Goal: Task Accomplishment & Management: Use online tool/utility

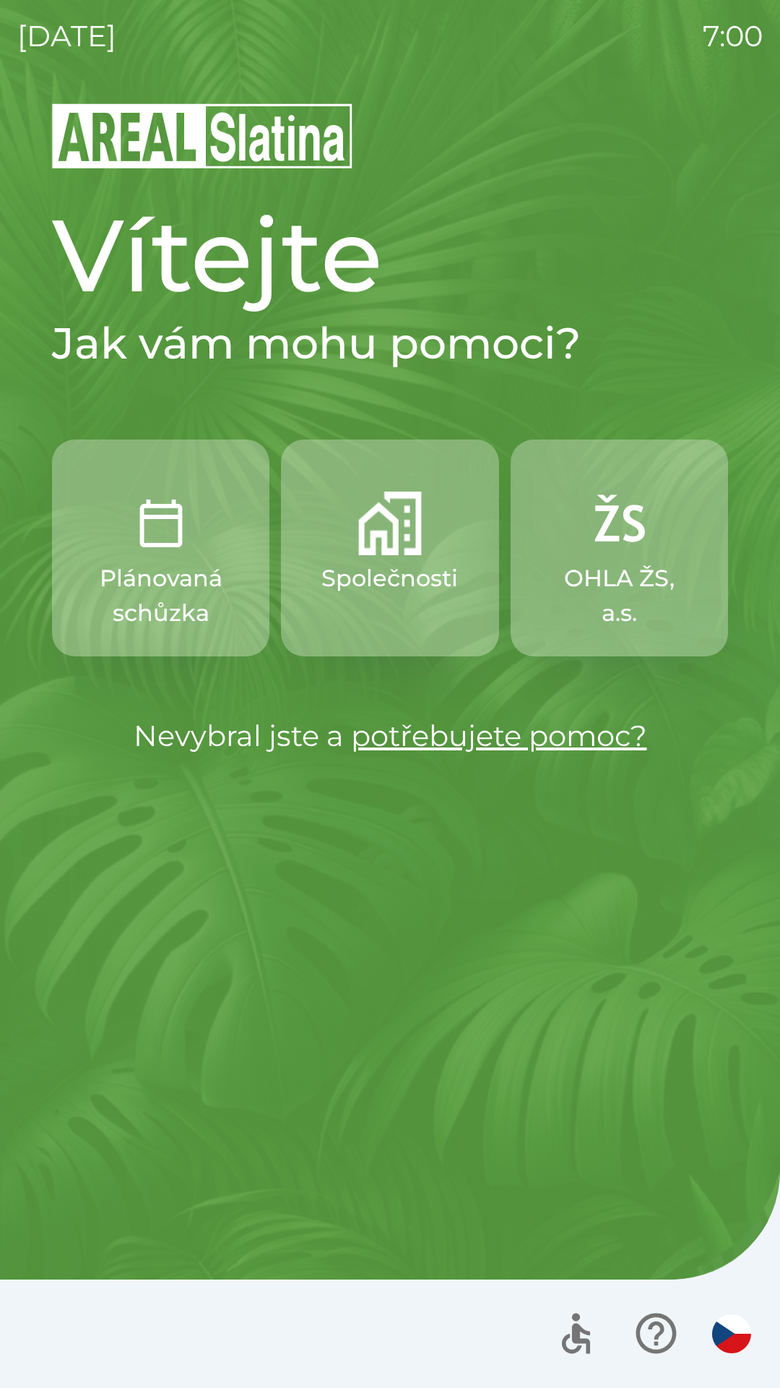
click at [232, 1304] on div at bounding box center [390, 1333] width 780 height 108
click at [734, 1358] on button "button" at bounding box center [732, 1333] width 51 height 51
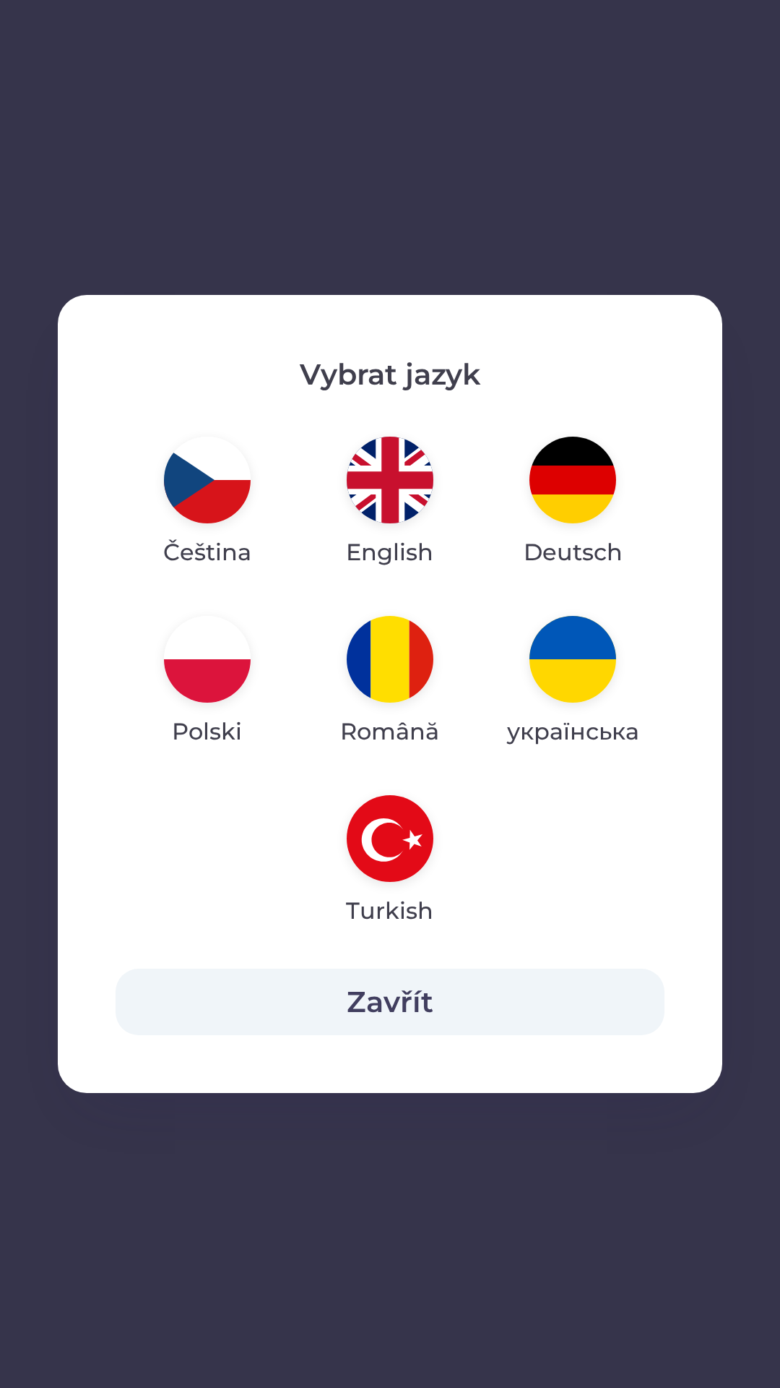
click at [409, 999] on button "Zavřít" at bounding box center [390, 1001] width 549 height 66
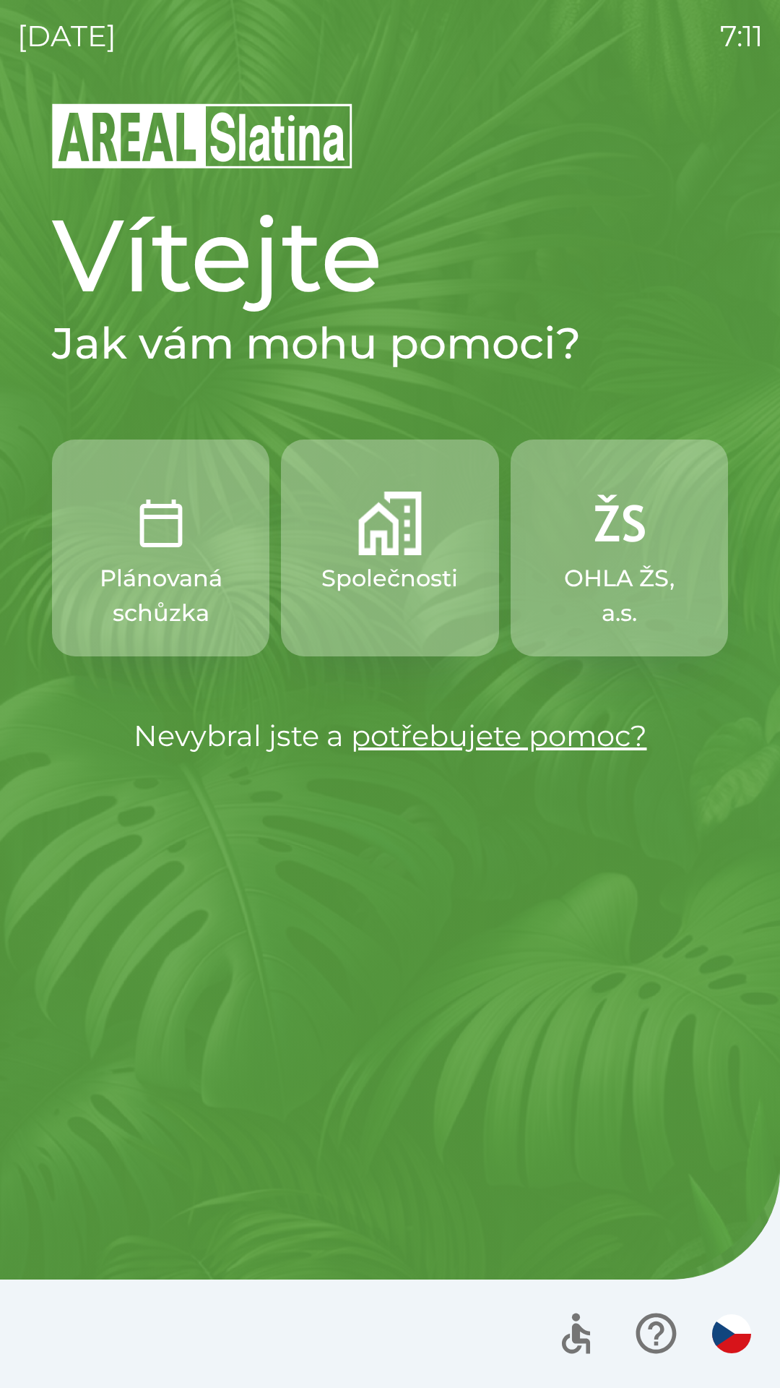
click at [359, 549] on img "button" at bounding box center [390, 523] width 64 height 64
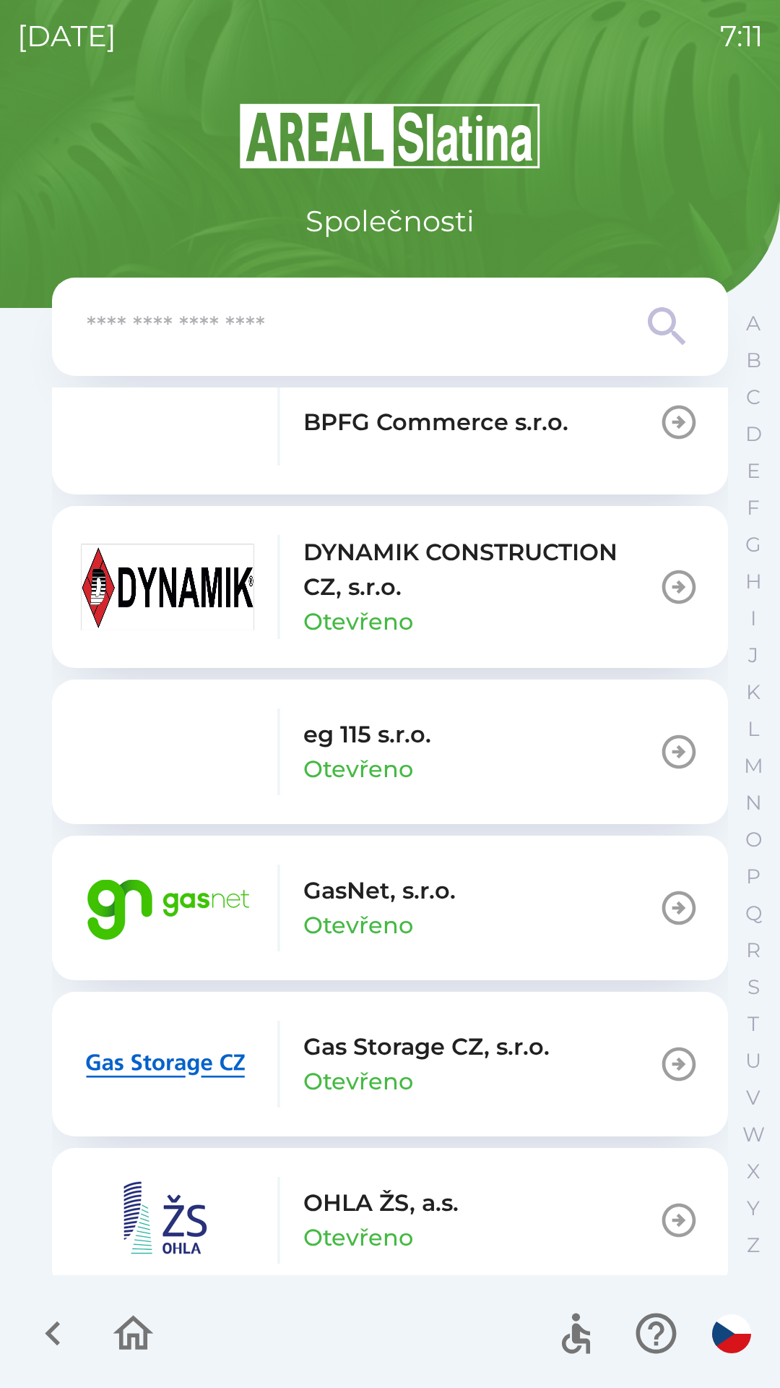
scroll to position [678, 0]
click at [147, 1066] on img "button" at bounding box center [167, 1065] width 173 height 87
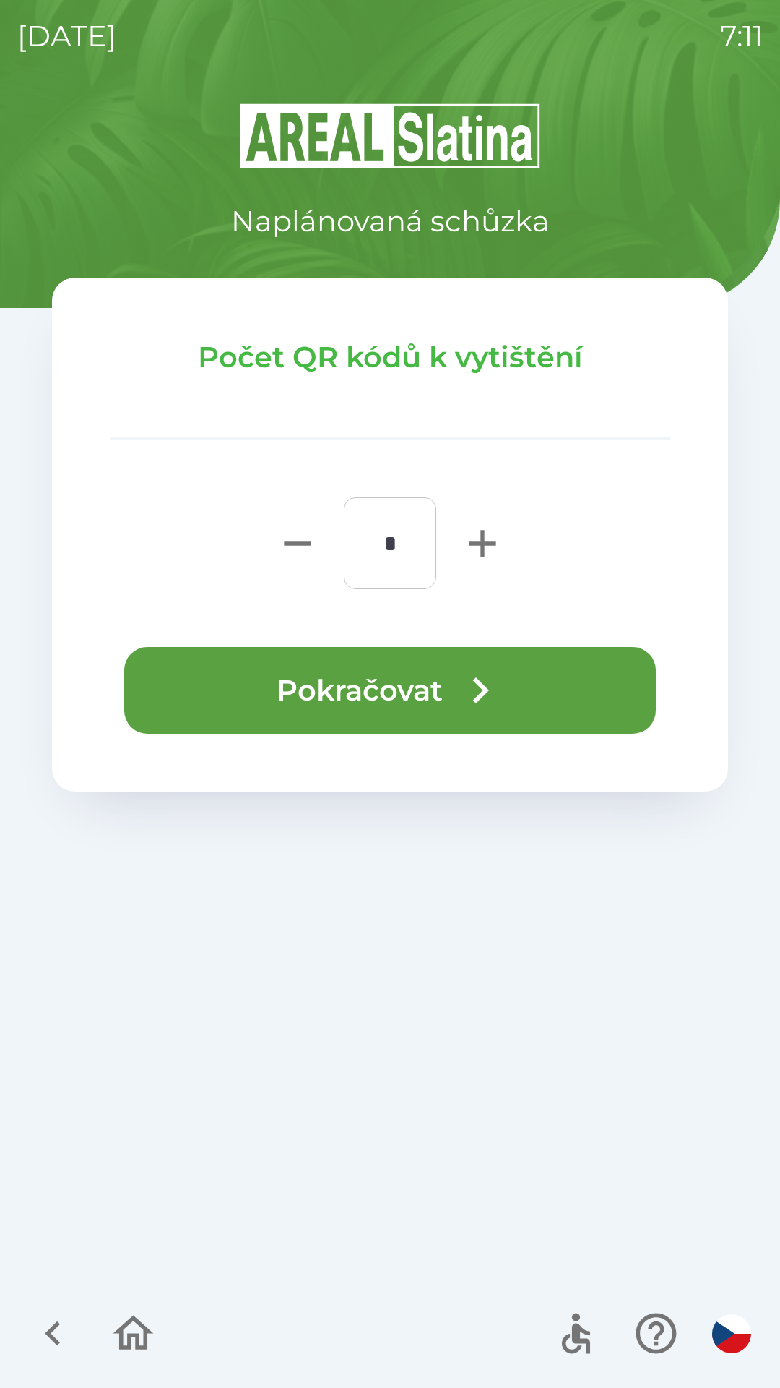
click at [390, 703] on button "Pokračovat" at bounding box center [390, 690] width 532 height 87
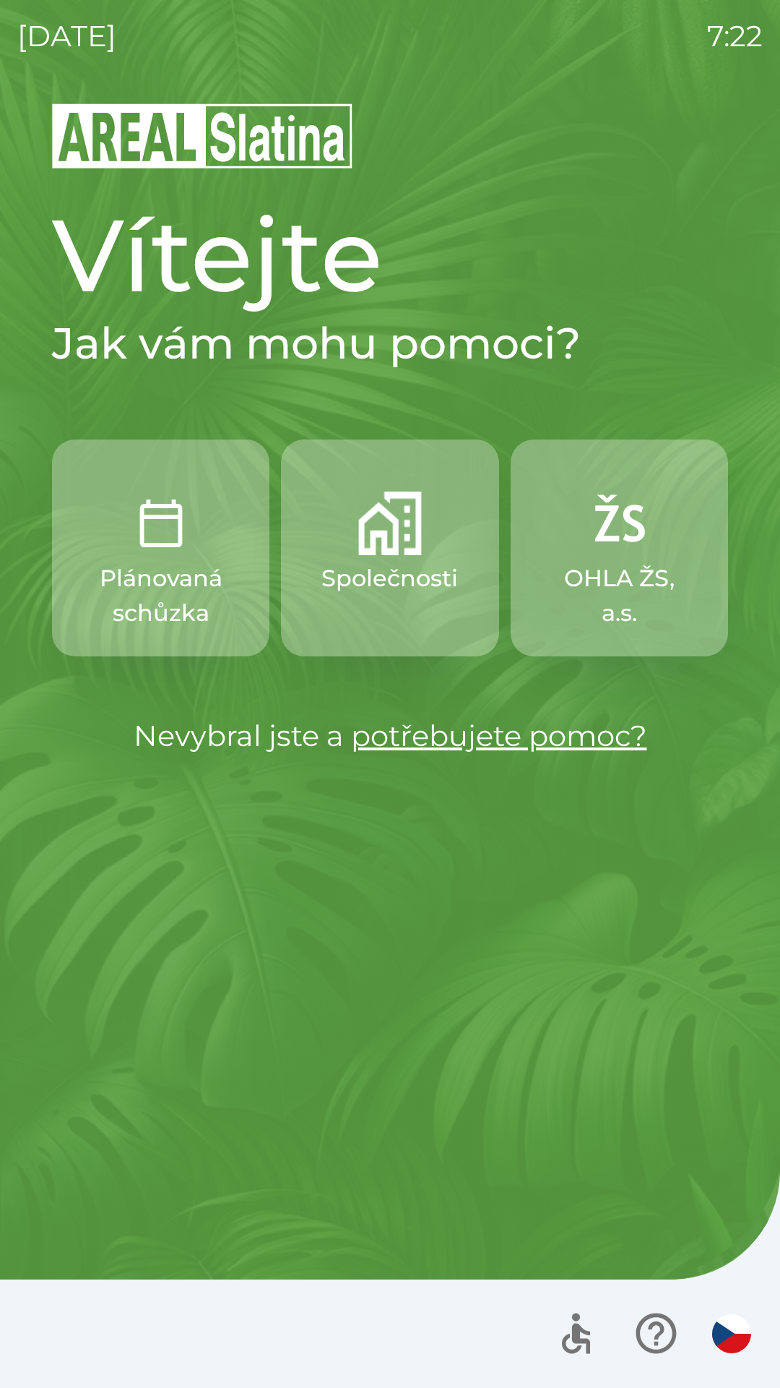
click at [397, 577] on p "Společnosti" at bounding box center [390, 578] width 137 height 35
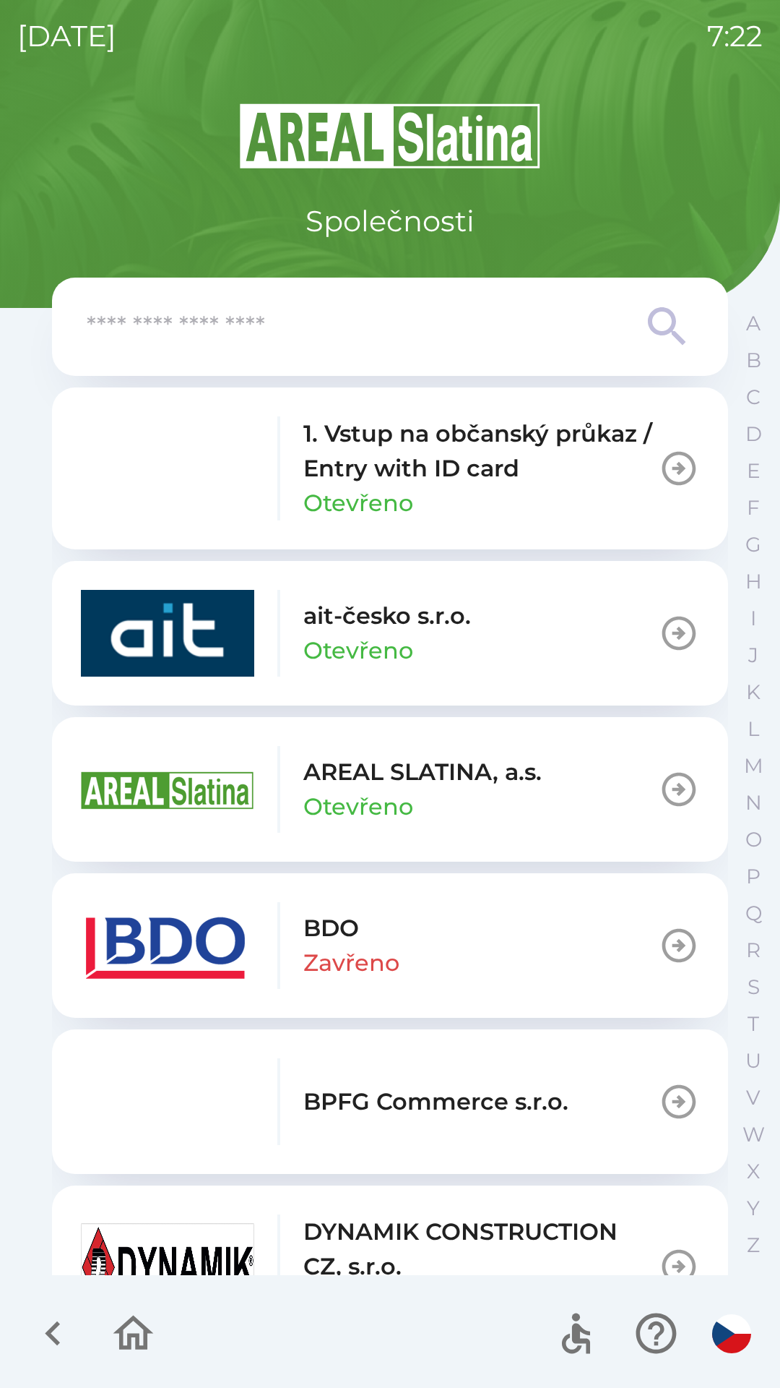
click at [468, 940] on button "BDO Zavřeno" at bounding box center [390, 945] width 676 height 145
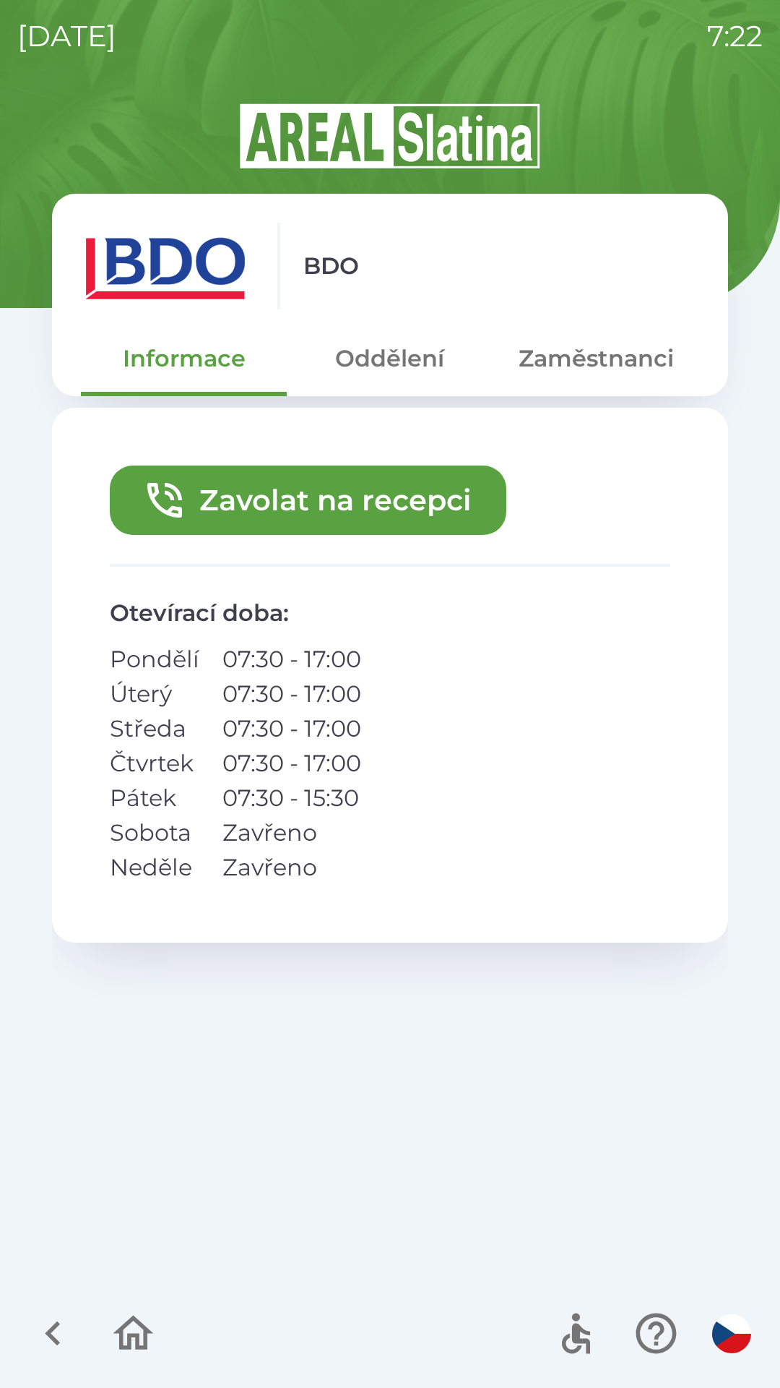
click at [289, 502] on button "Zavolat na recepci" at bounding box center [308, 499] width 397 height 69
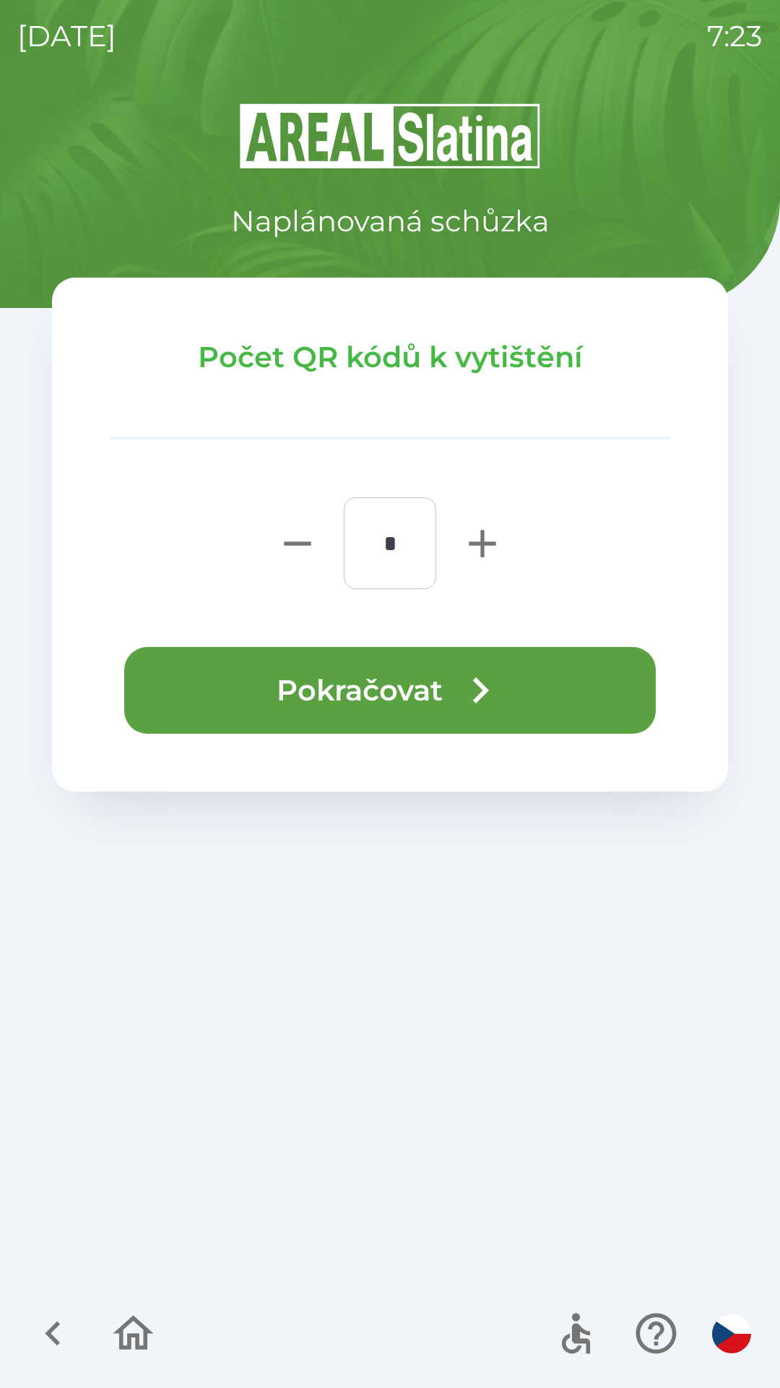
click at [302, 688] on button "Pokračovat" at bounding box center [390, 690] width 532 height 87
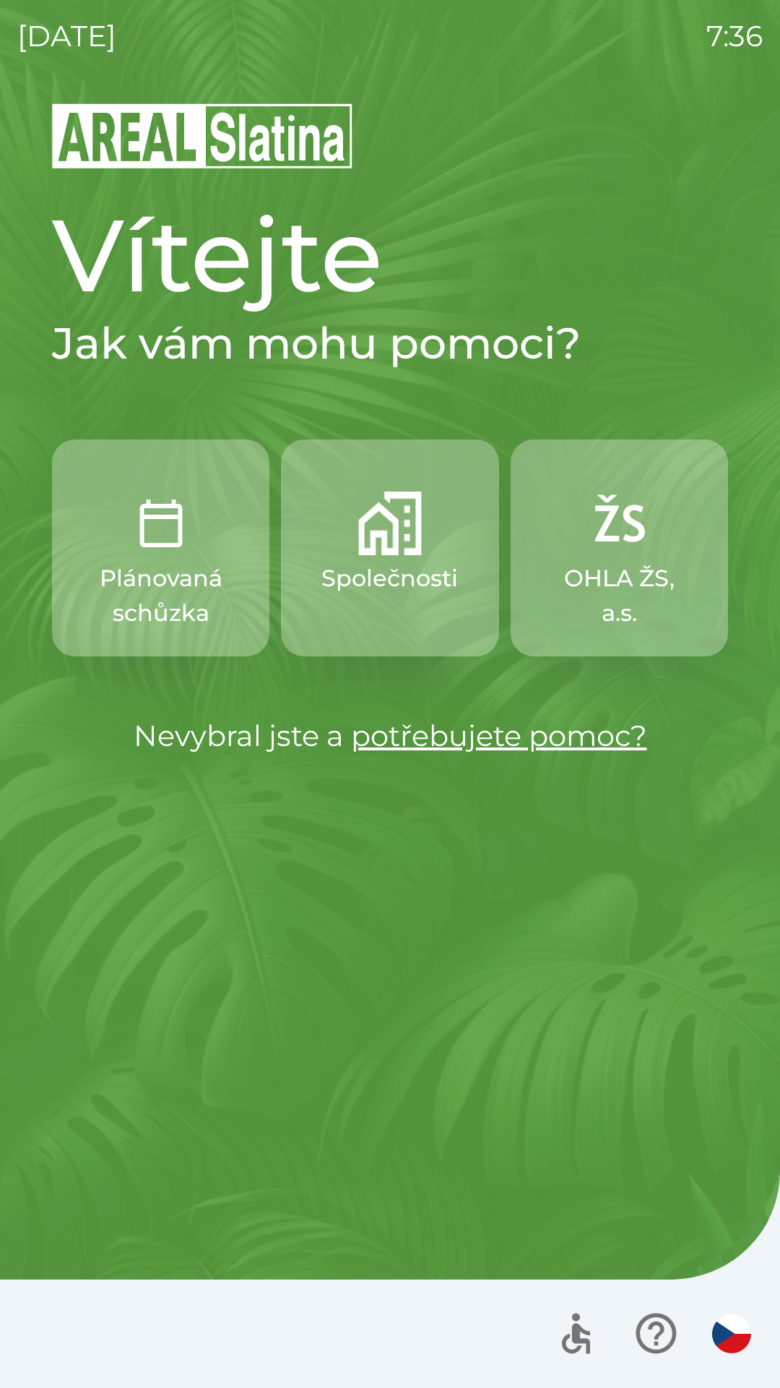
click at [364, 530] on img "button" at bounding box center [390, 523] width 64 height 64
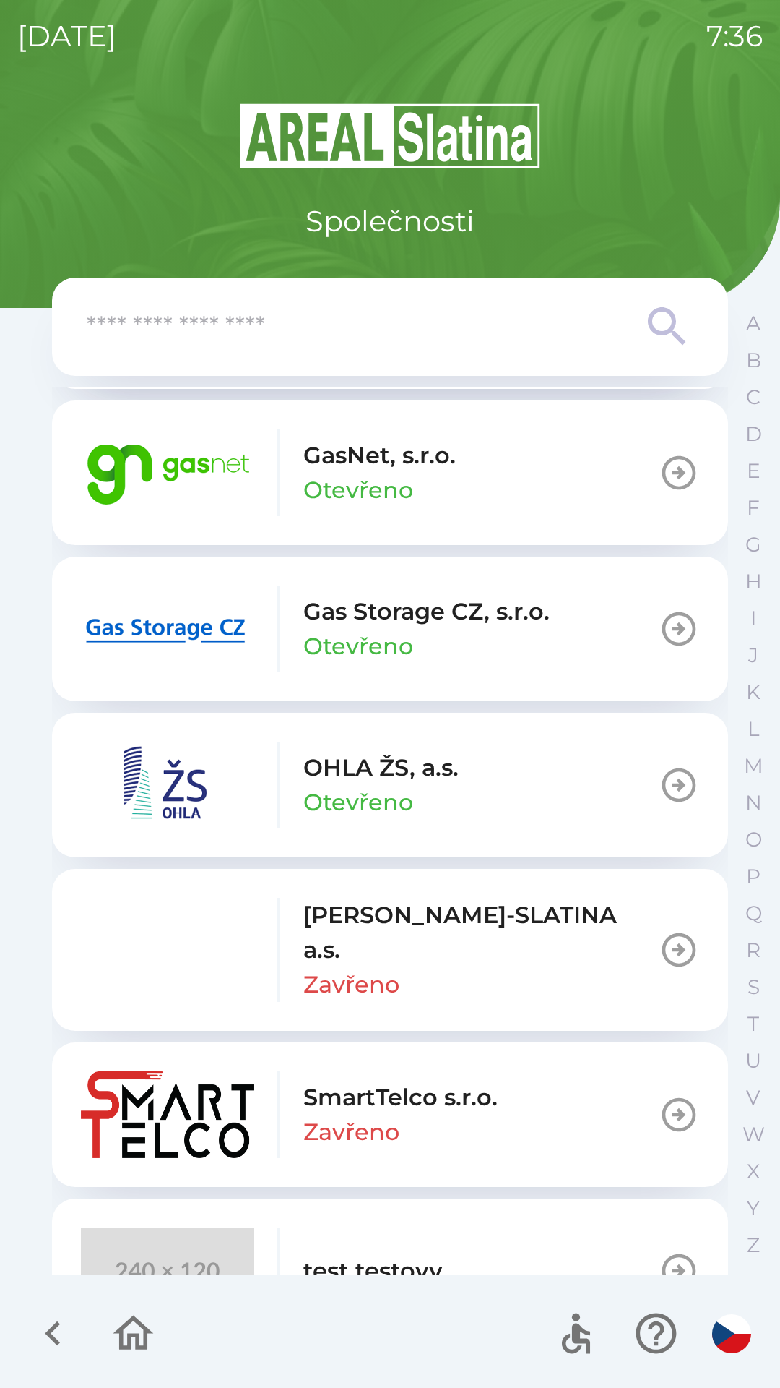
scroll to position [1165, 0]
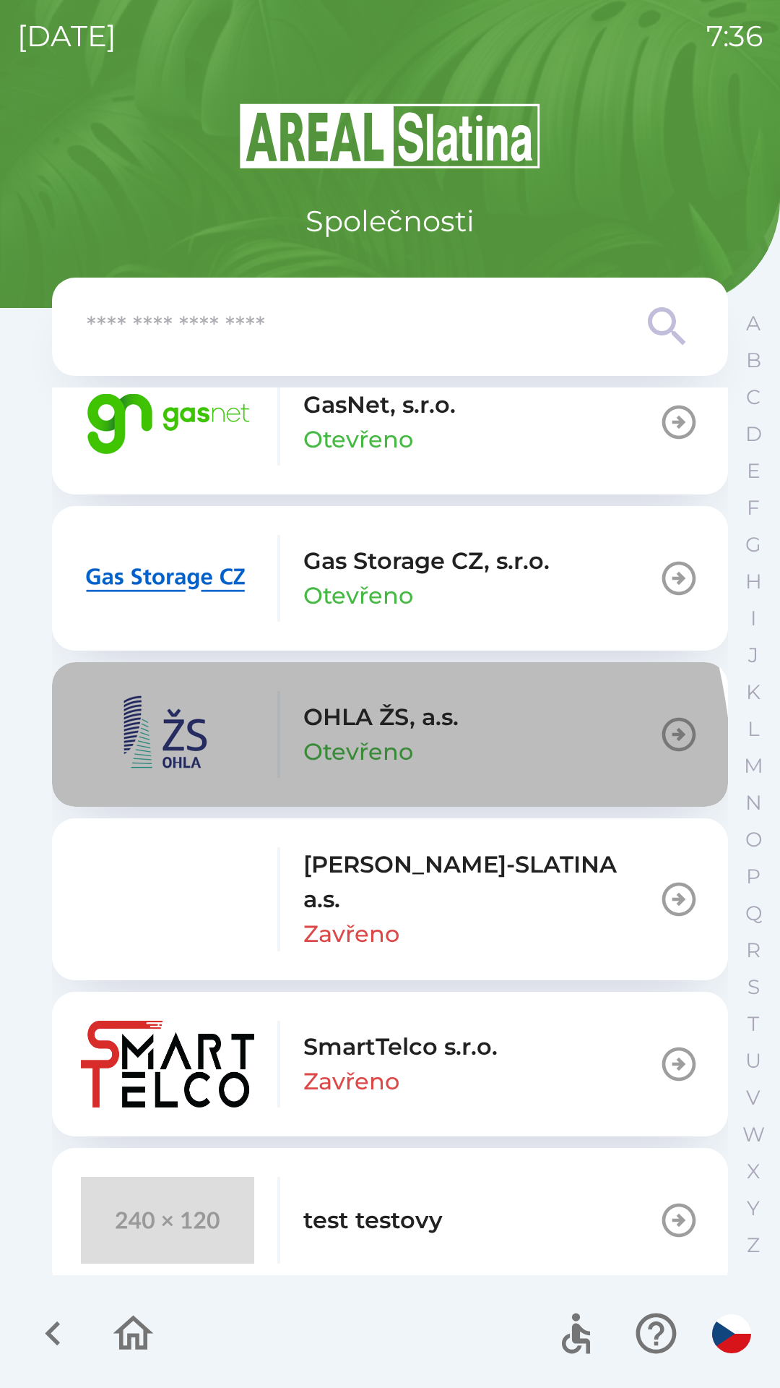
click at [141, 795] on button "OHLA ŽS, [PERSON_NAME]" at bounding box center [390, 734] width 676 height 145
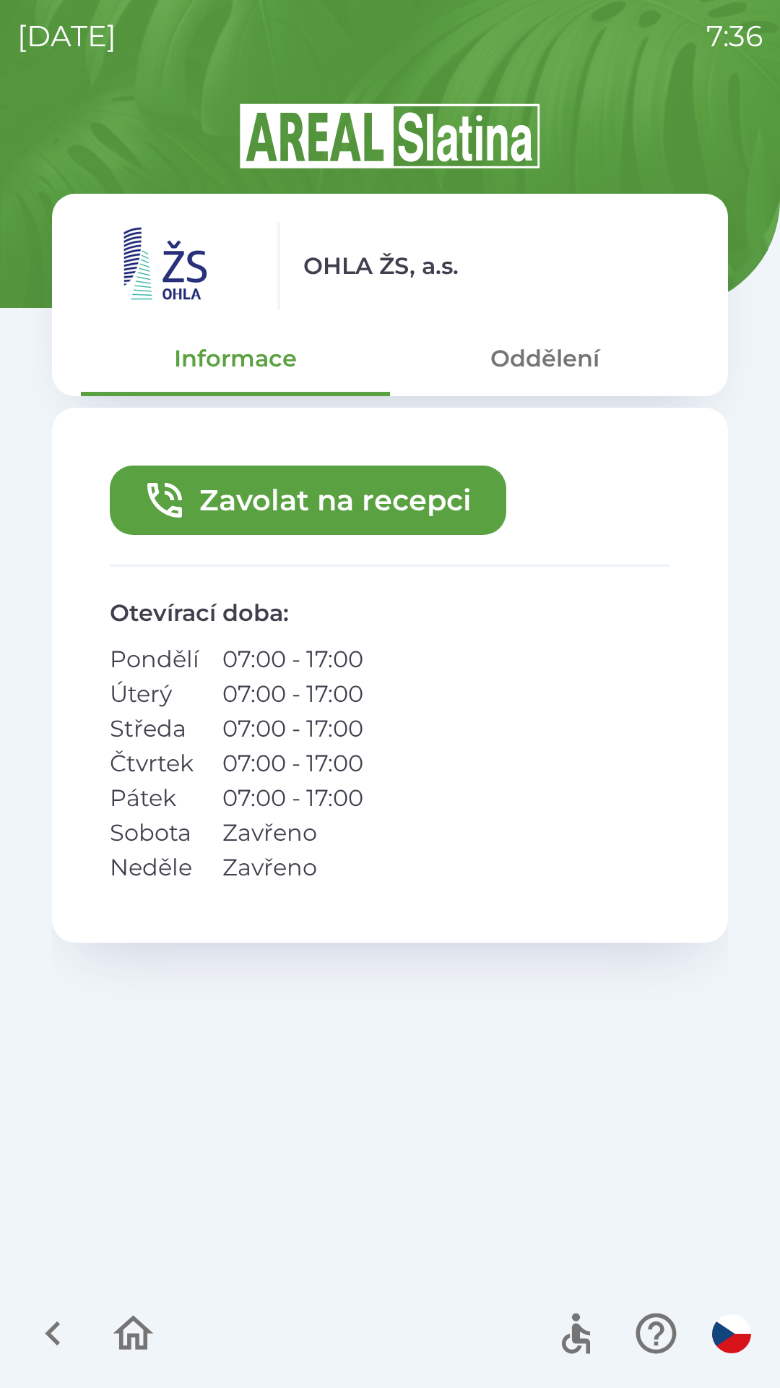
click at [45, 1330] on icon "button" at bounding box center [53, 1333] width 48 height 48
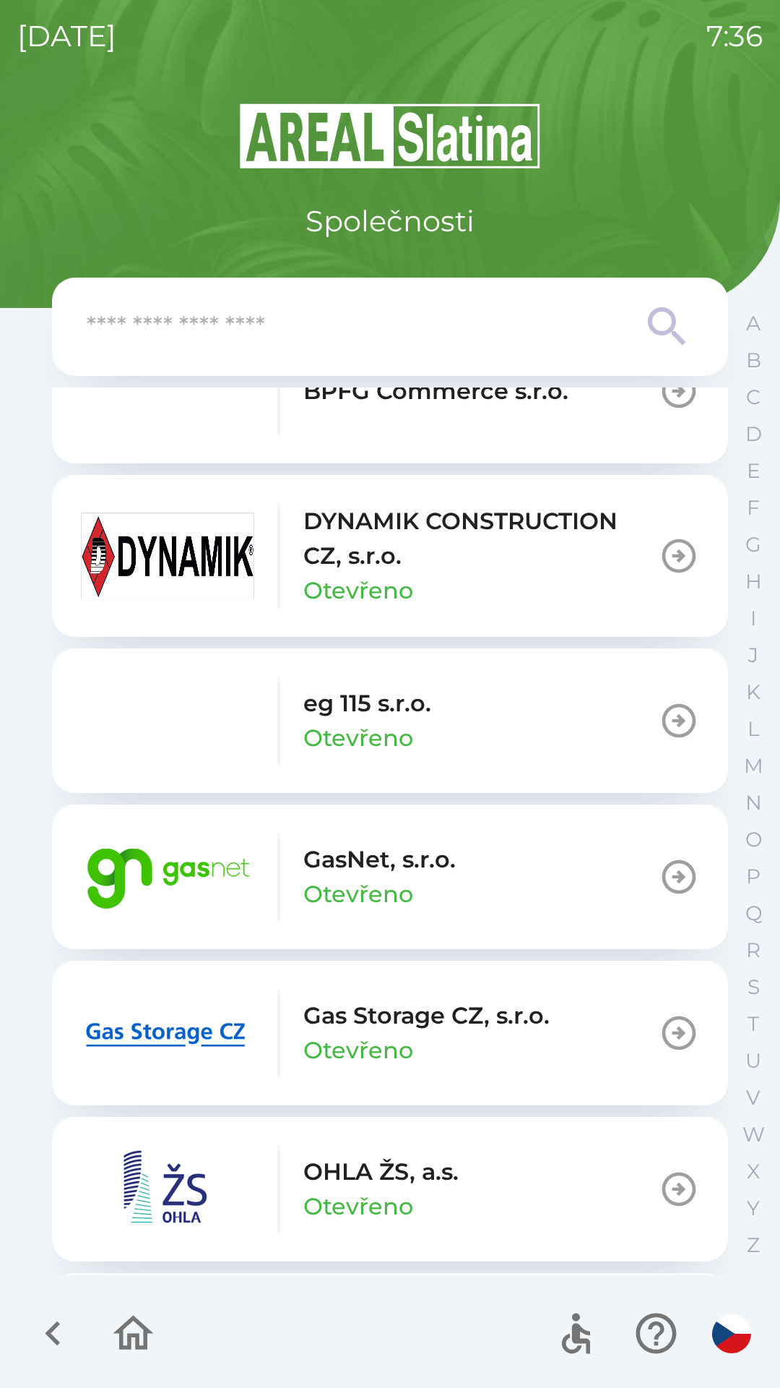
scroll to position [719, 0]
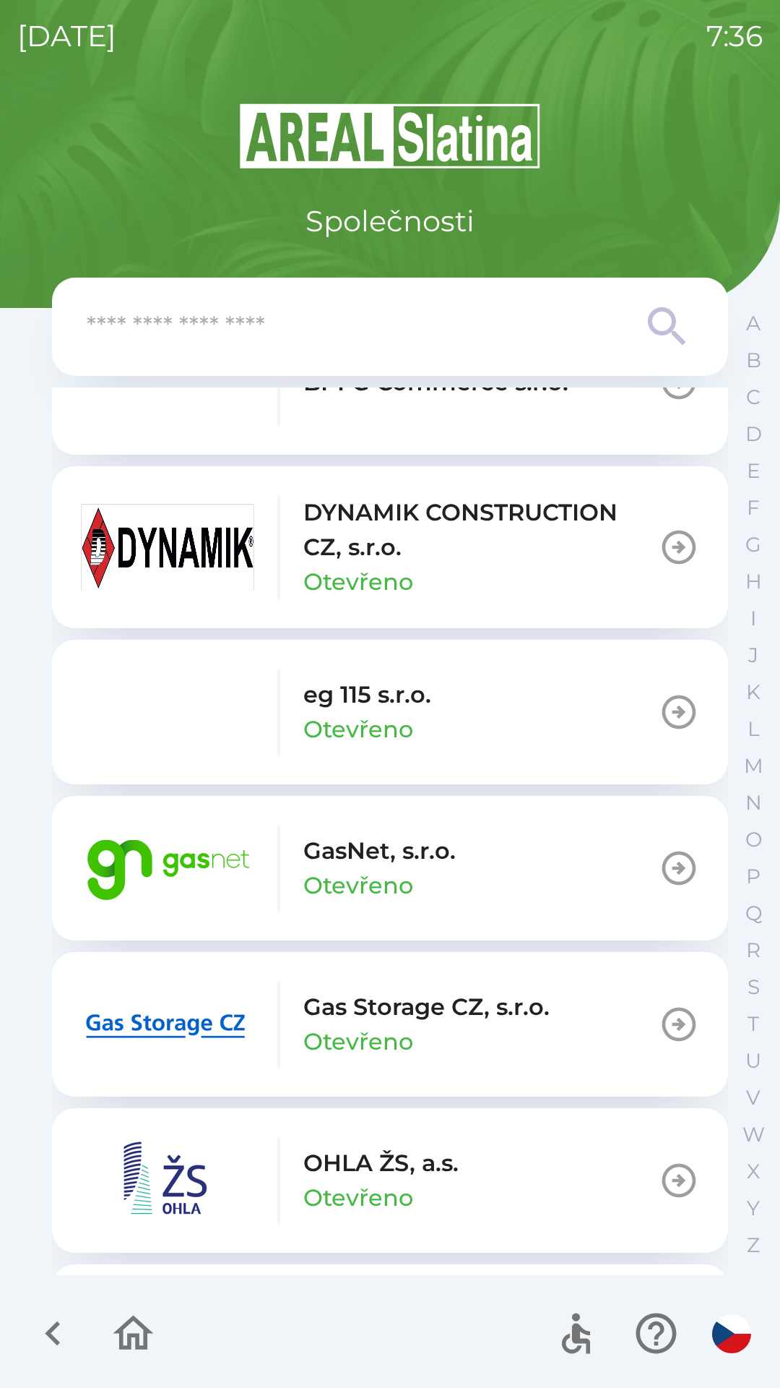
click at [203, 1006] on img "button" at bounding box center [167, 1024] width 173 height 87
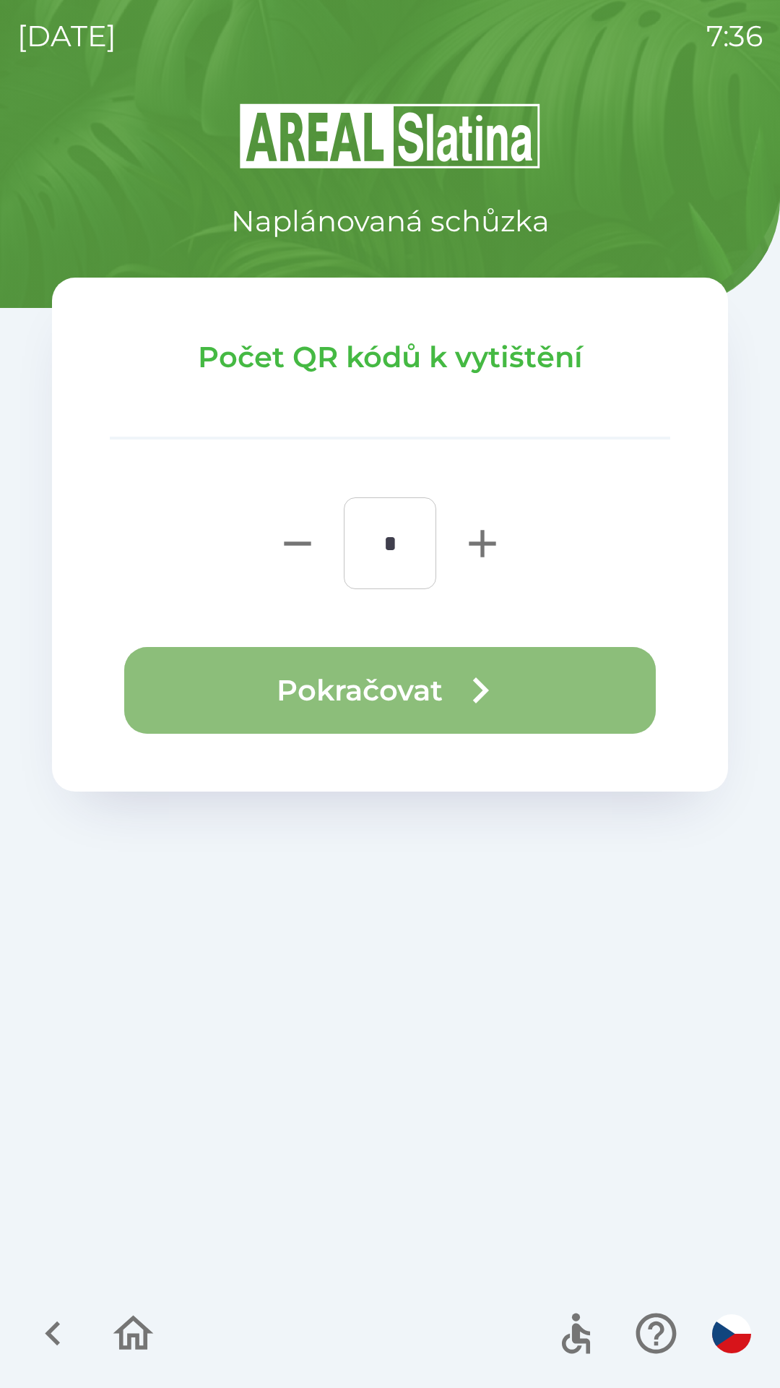
click at [369, 687] on button "Pokračovat" at bounding box center [390, 690] width 532 height 87
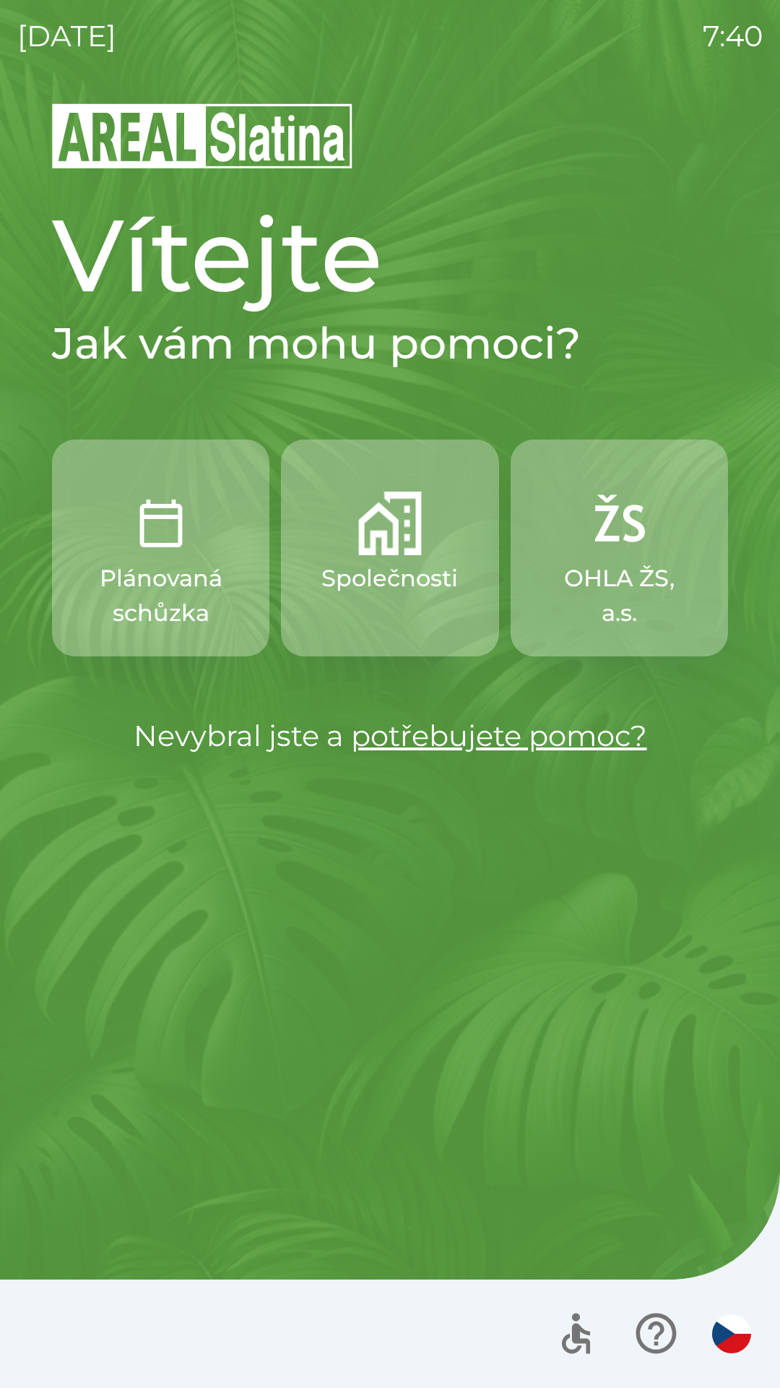
click at [392, 572] on p "Společnosti" at bounding box center [390, 578] width 137 height 35
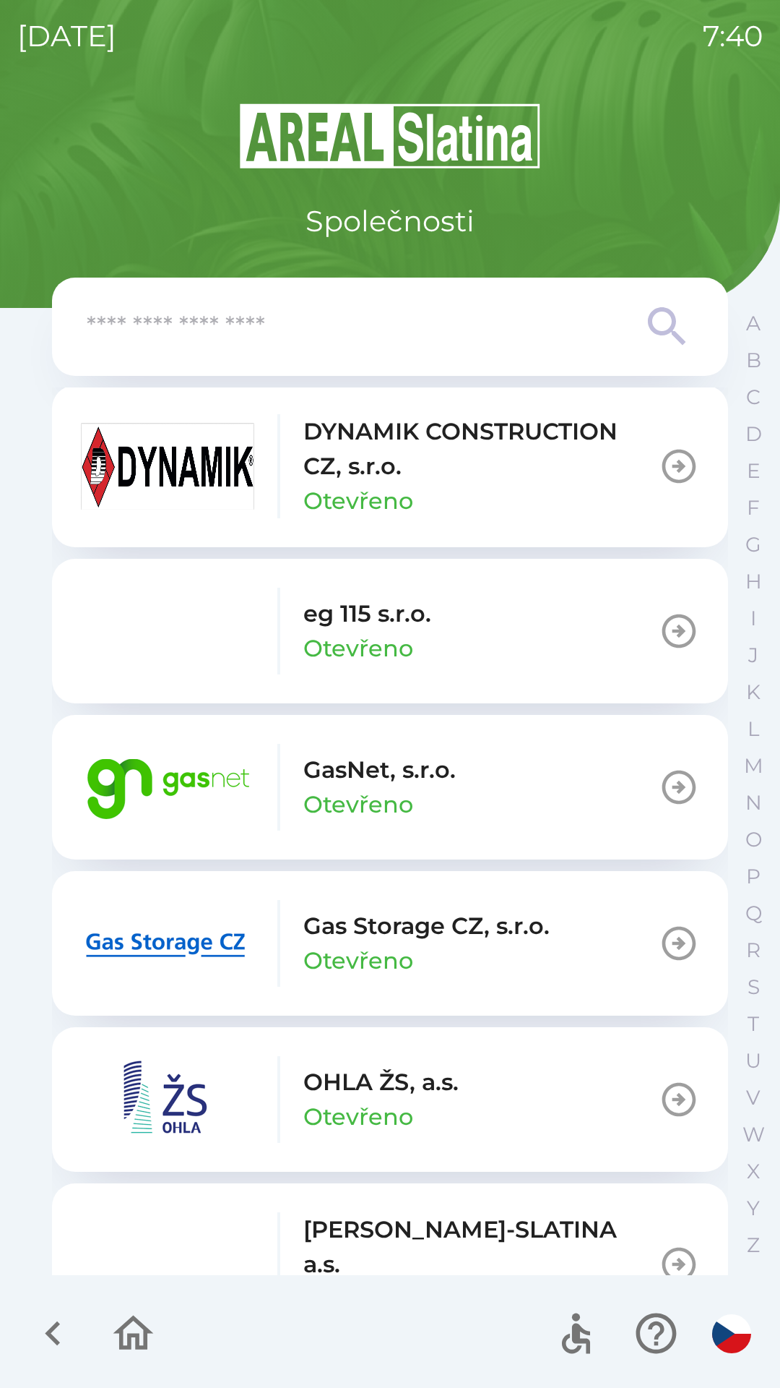
scroll to position [940, 0]
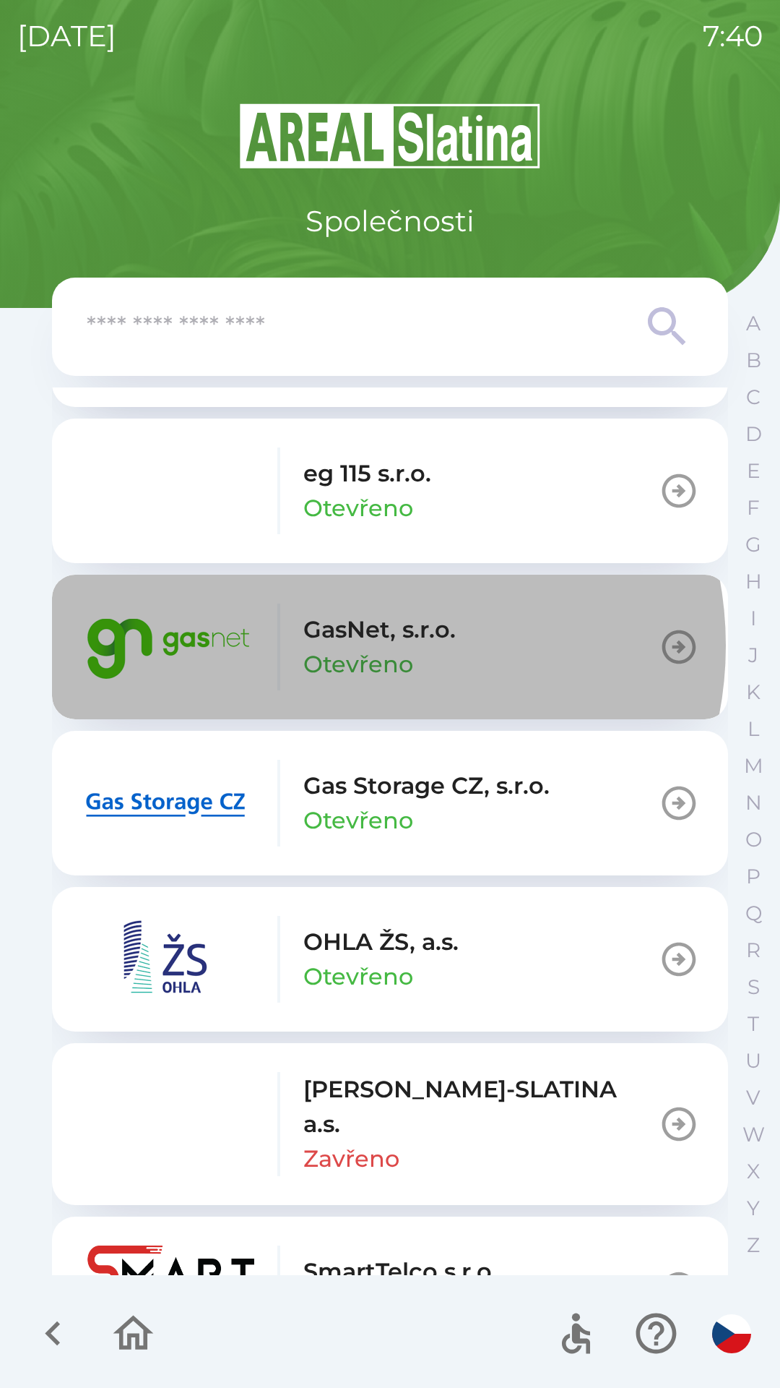
click at [363, 645] on p "GasNet, s.r.o." at bounding box center [380, 629] width 152 height 35
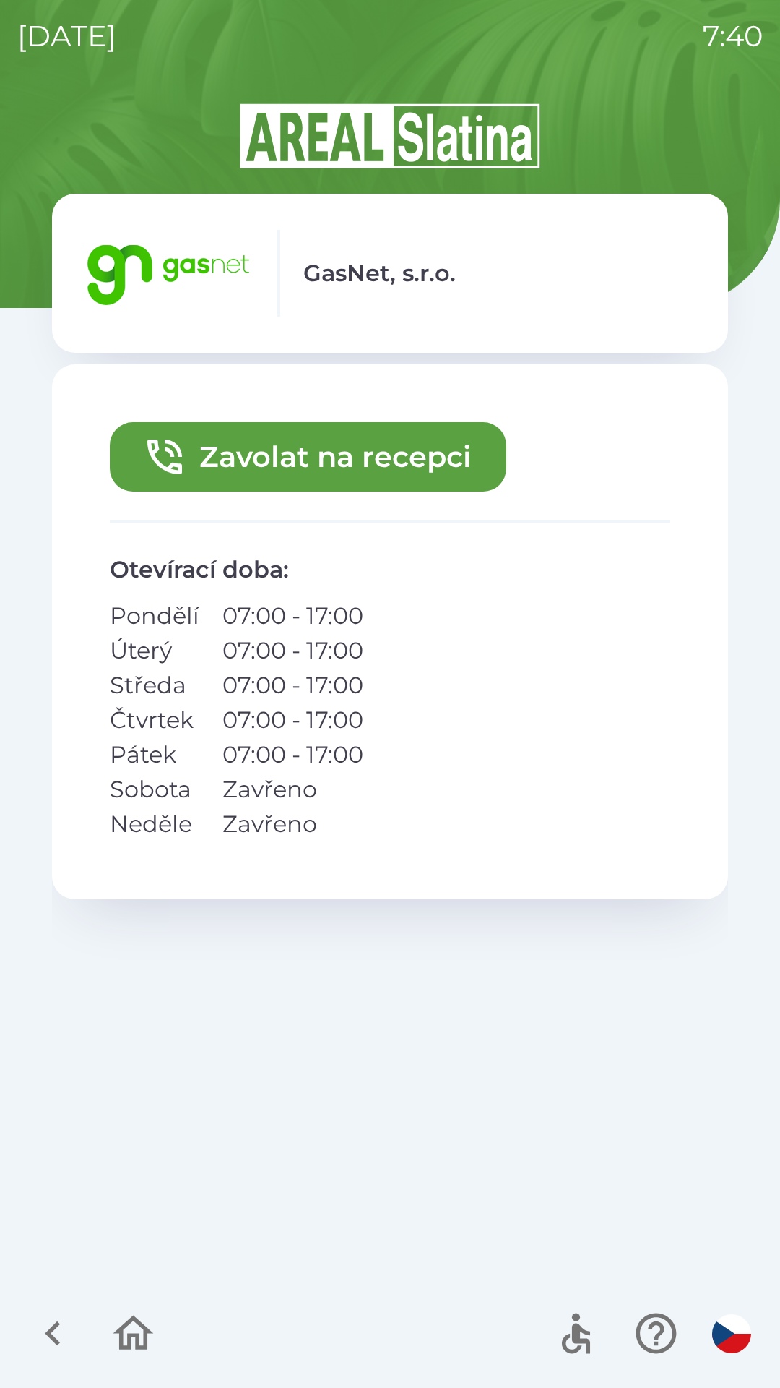
click at [359, 447] on button "Zavolat na recepci" at bounding box center [308, 456] width 397 height 69
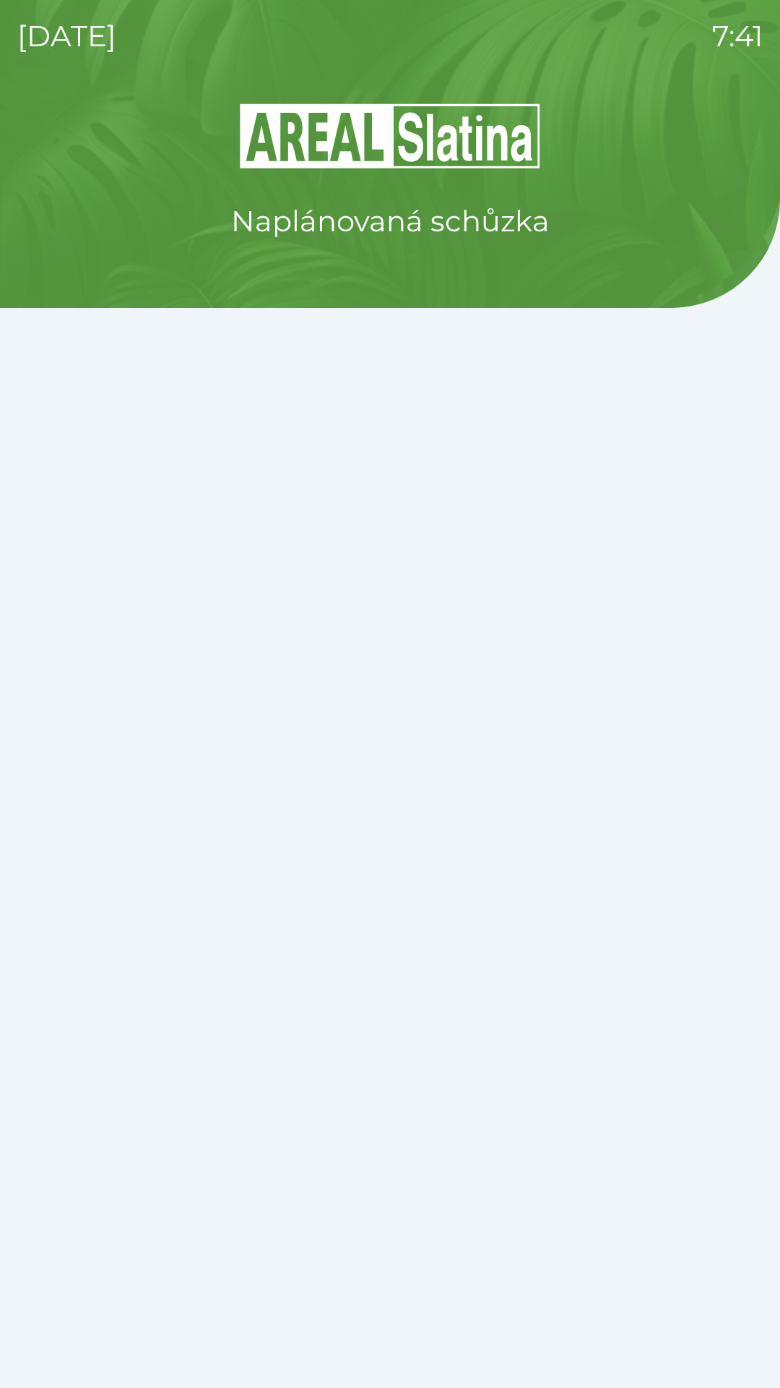
click at [544, 1166] on div "Naplánovaná schůzka" at bounding box center [390, 744] width 746 height 1286
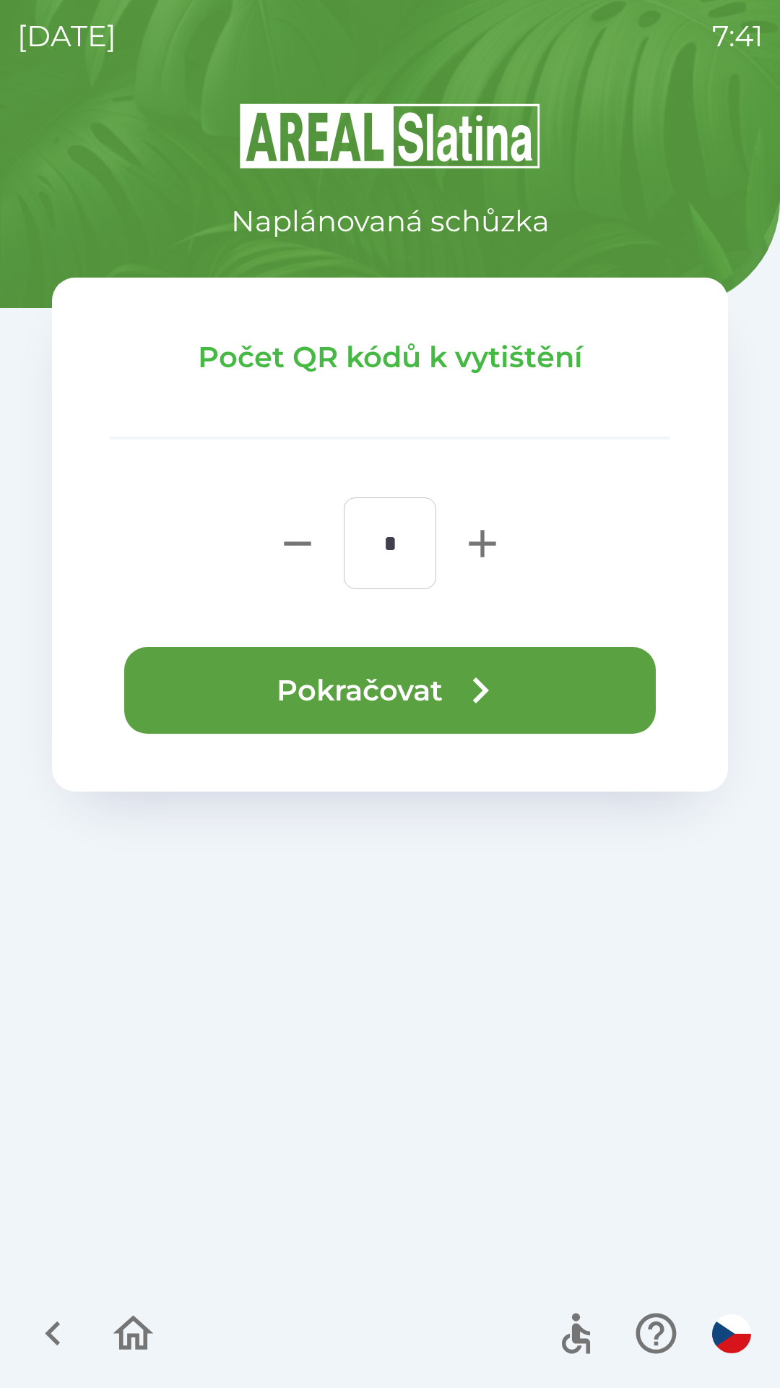
click at [414, 674] on button "Pokračovat" at bounding box center [390, 690] width 532 height 87
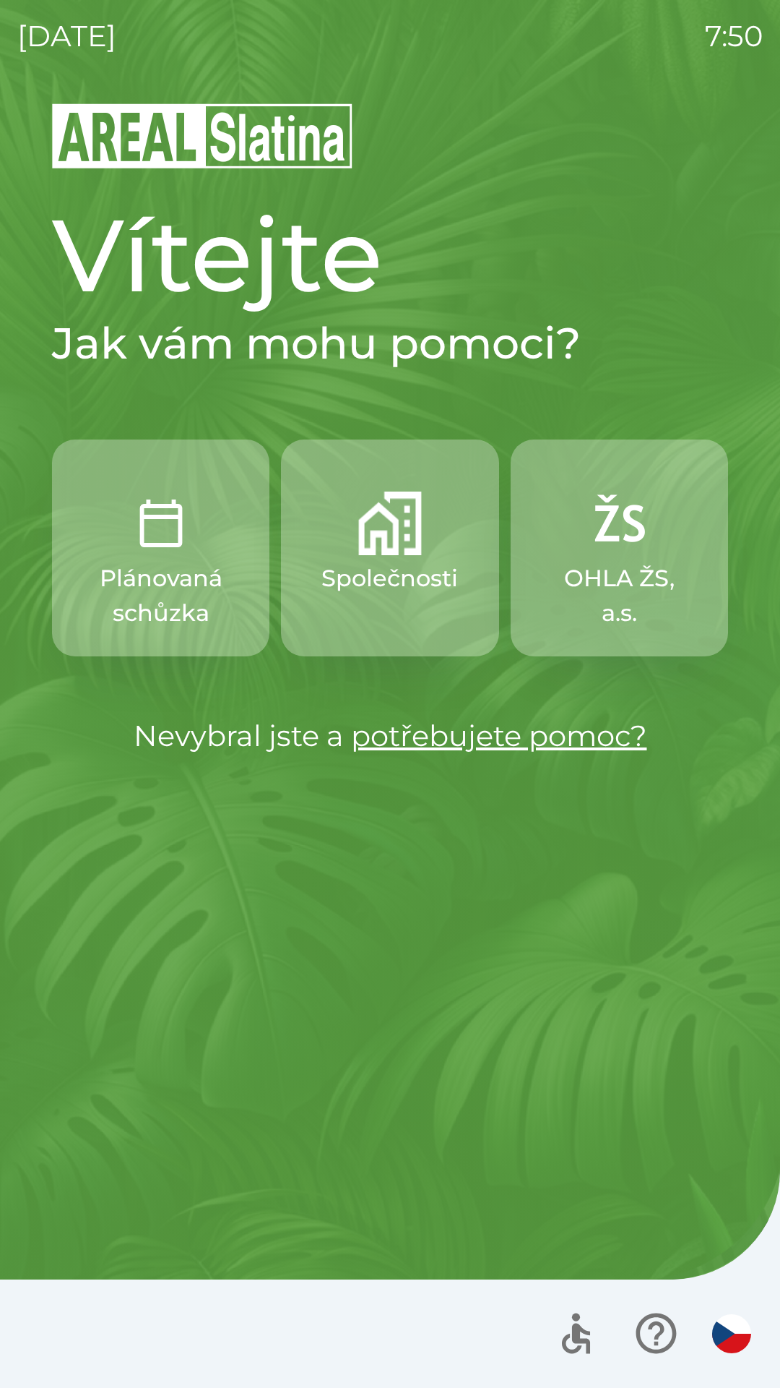
click at [362, 602] on button "Společnosti" at bounding box center [390, 547] width 218 height 217
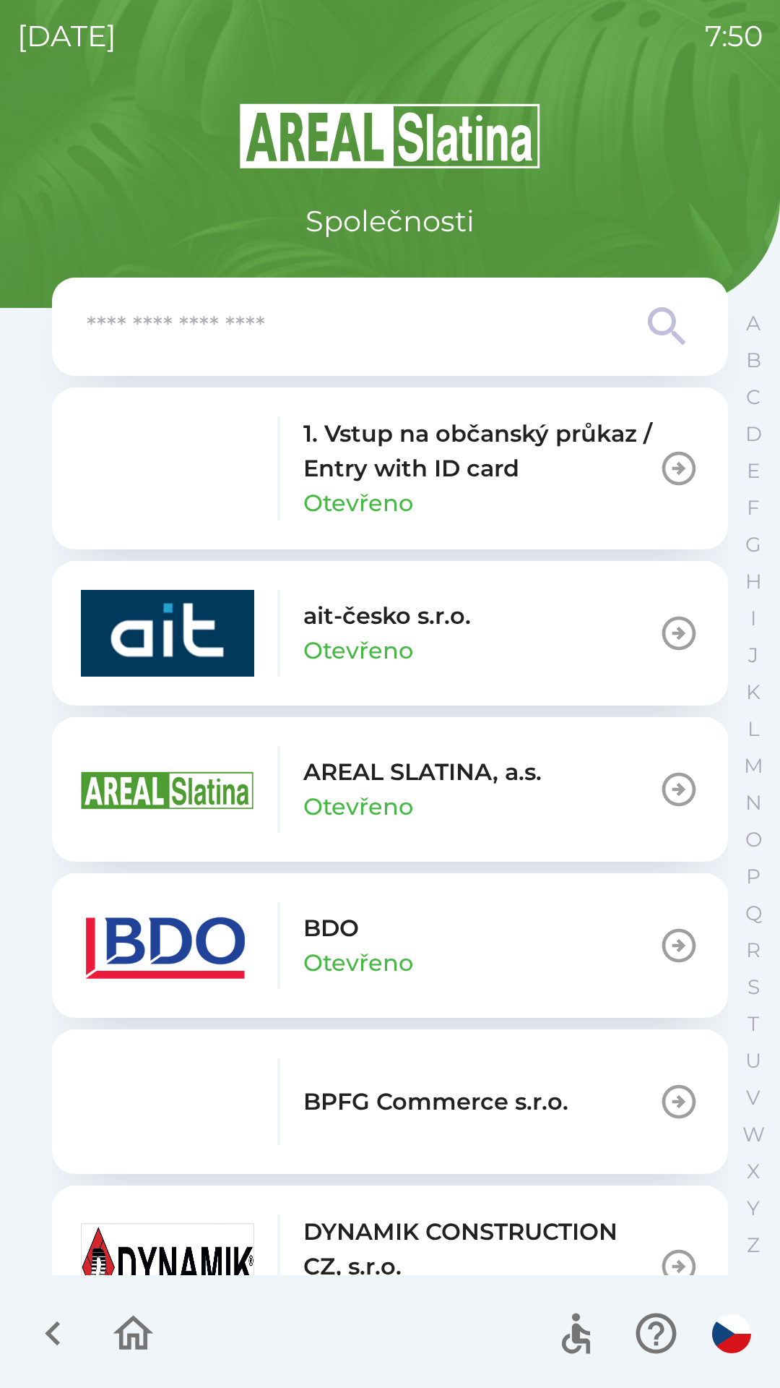
click at [482, 963] on button "BDO Otevřeno" at bounding box center [390, 945] width 676 height 145
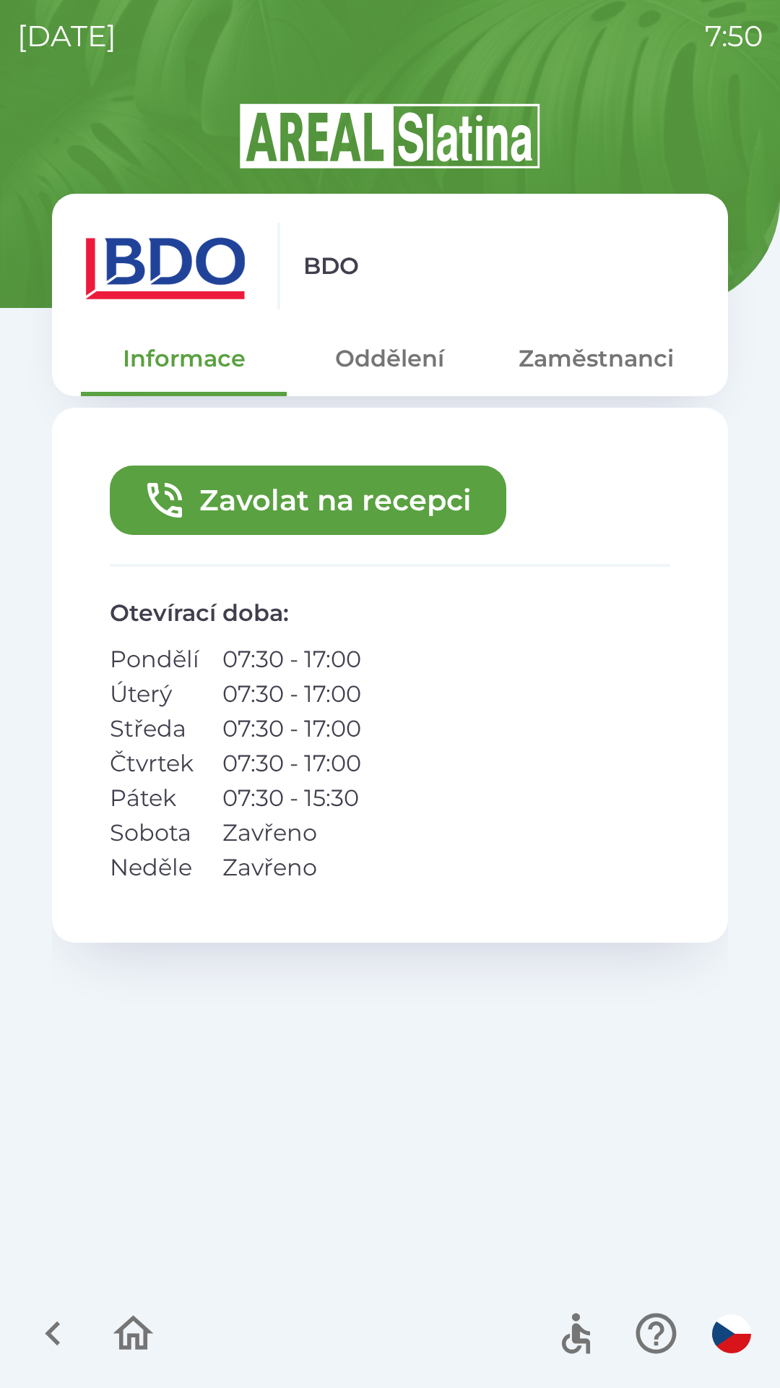
click at [397, 357] on button "Oddělení" at bounding box center [390, 358] width 206 height 52
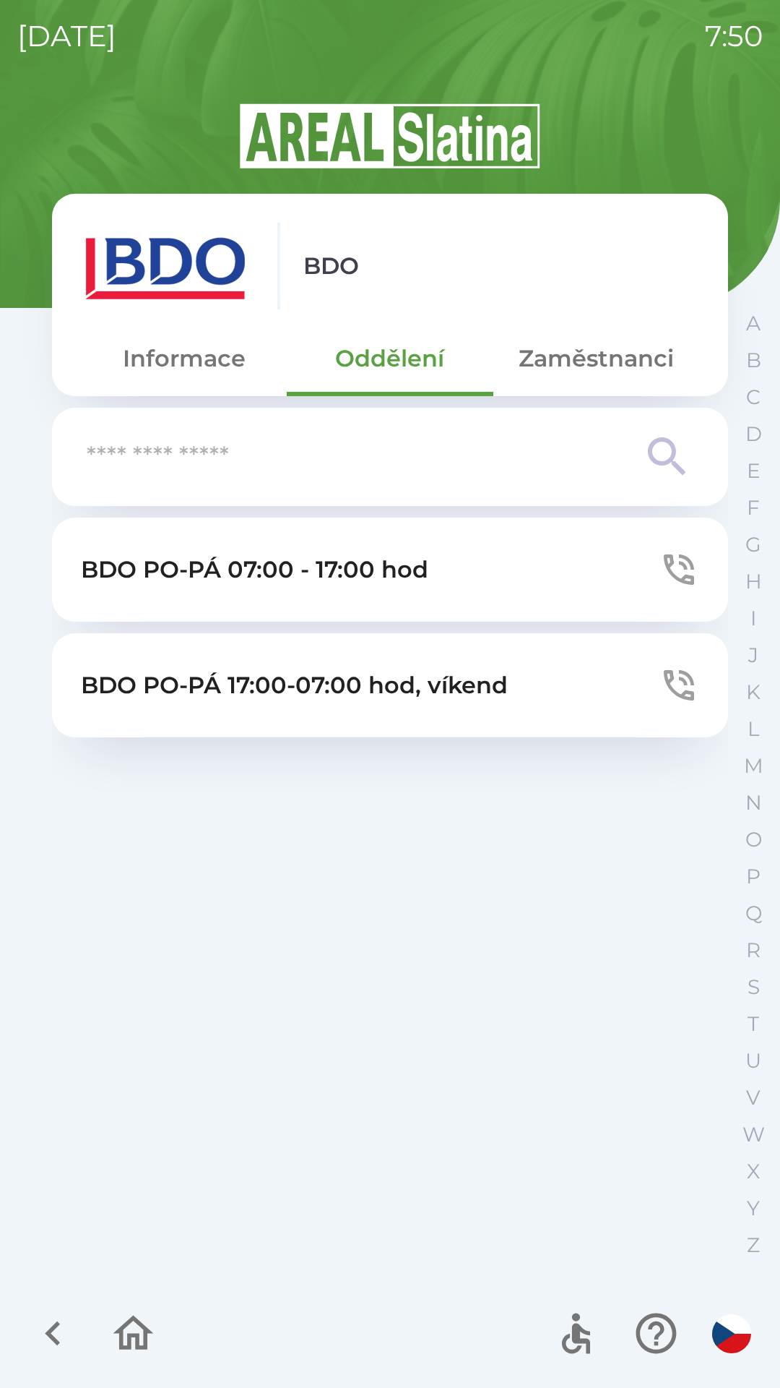
click at [630, 379] on button "Zaměstnanci" at bounding box center [597, 358] width 206 height 52
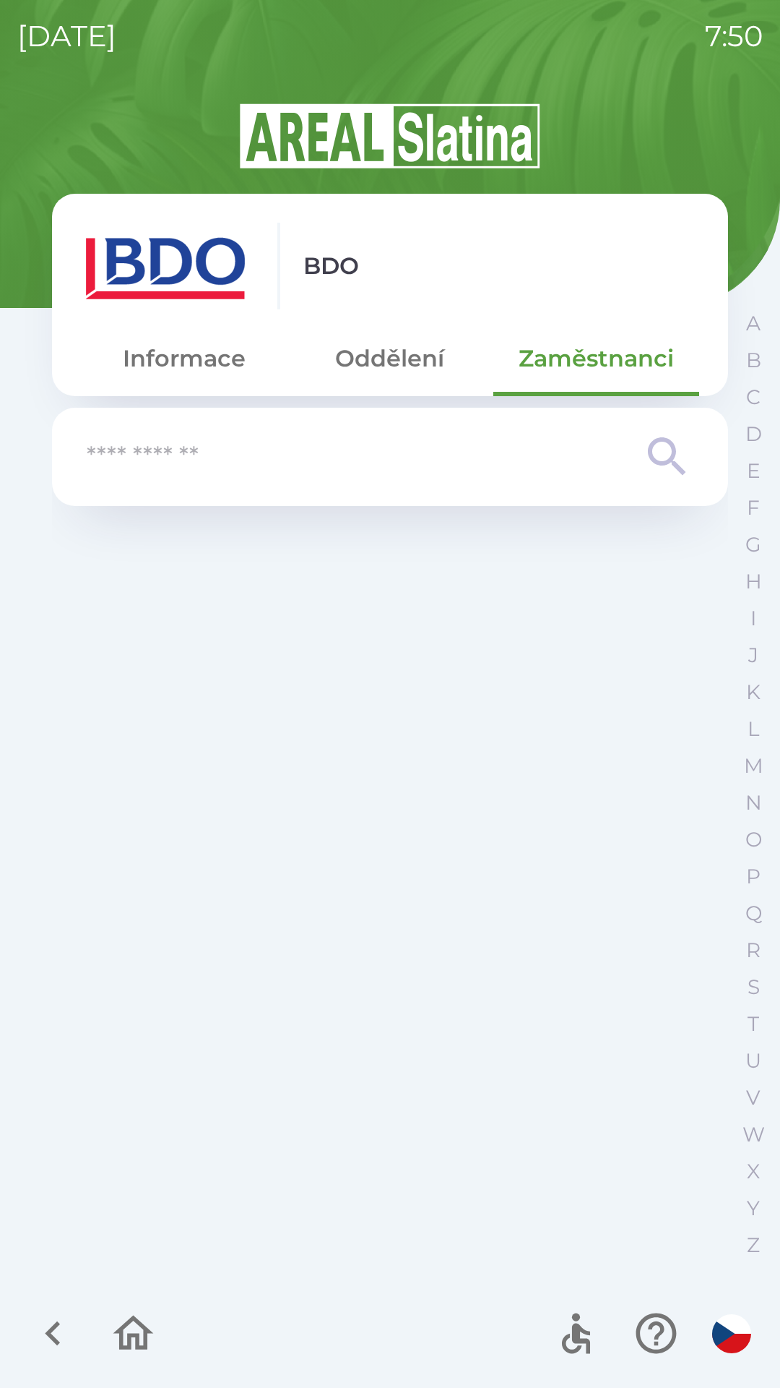
click at [163, 378] on button "Informace" at bounding box center [184, 358] width 206 height 52
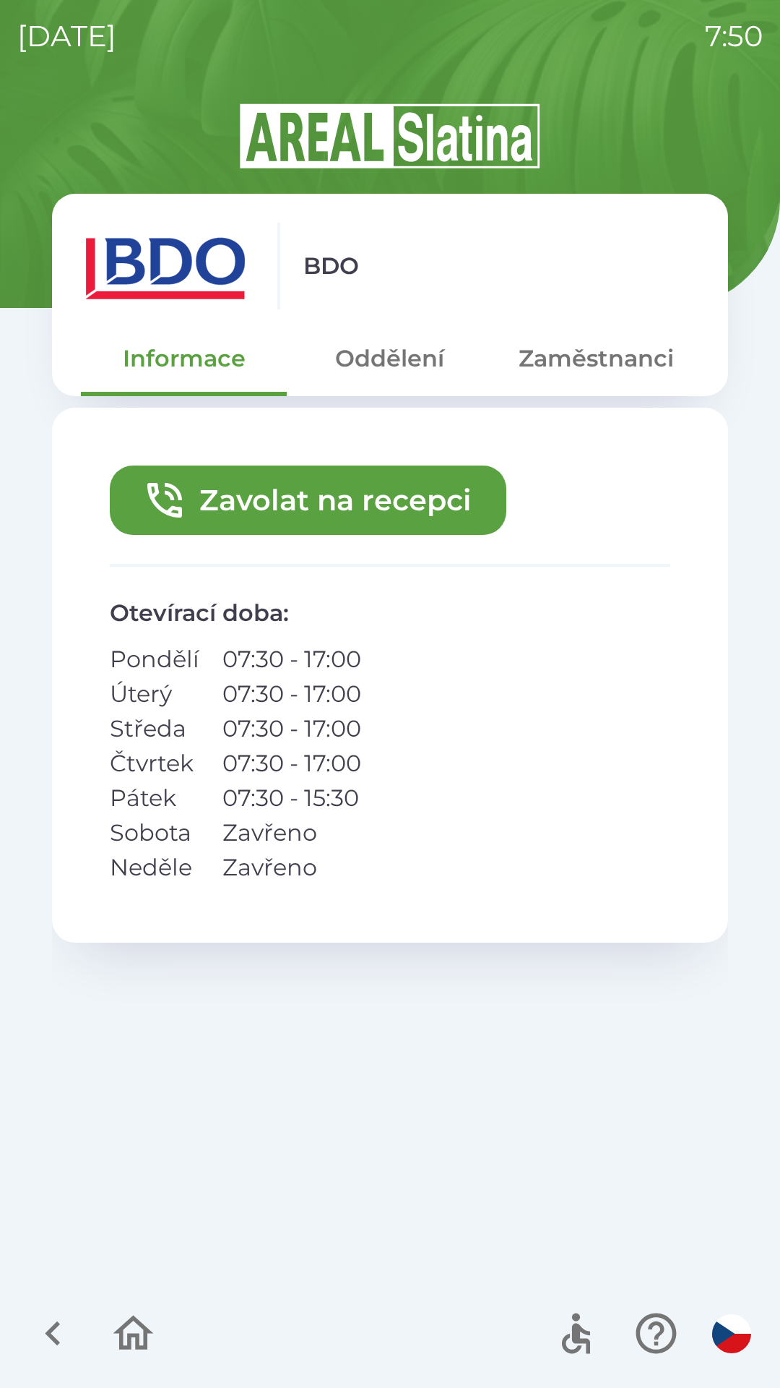
click at [396, 365] on button "Oddělení" at bounding box center [390, 358] width 206 height 52
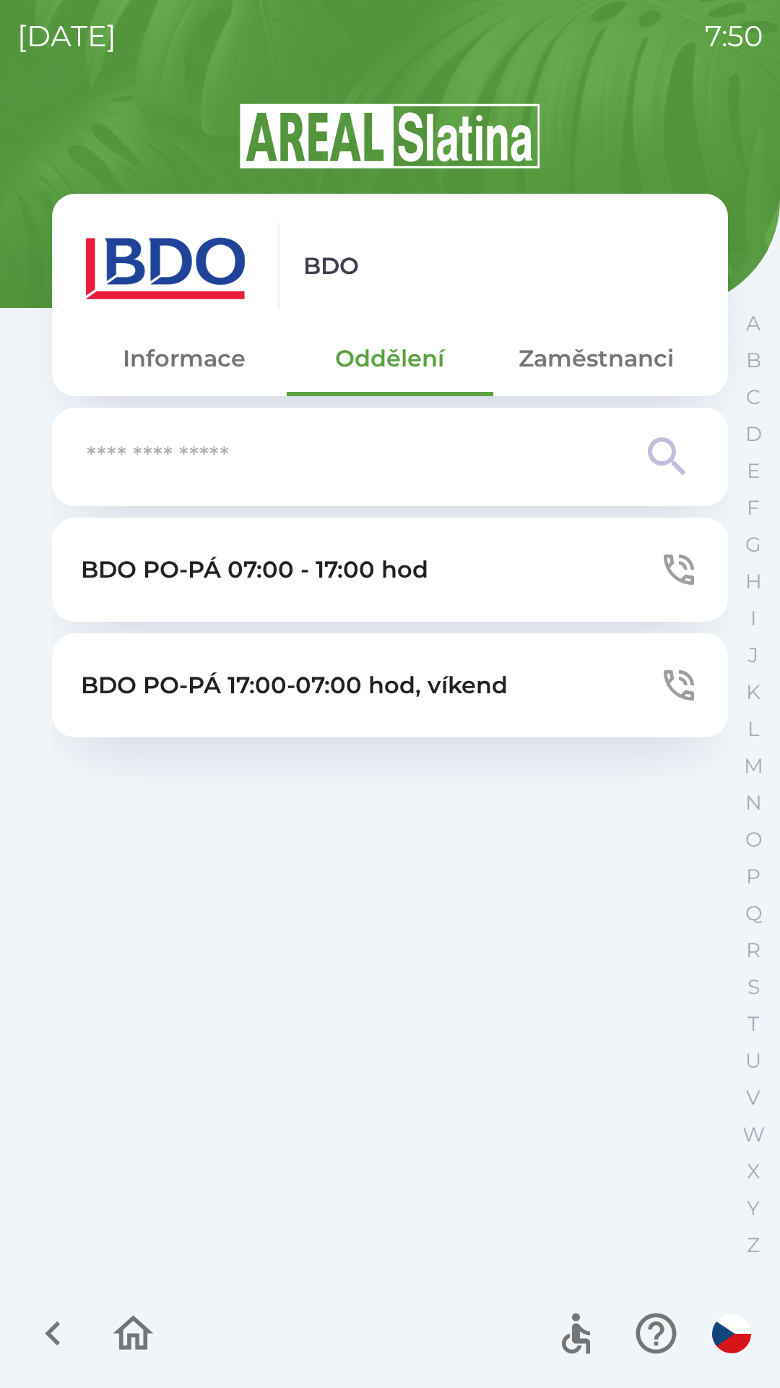
click at [176, 378] on button "Informace" at bounding box center [184, 358] width 206 height 52
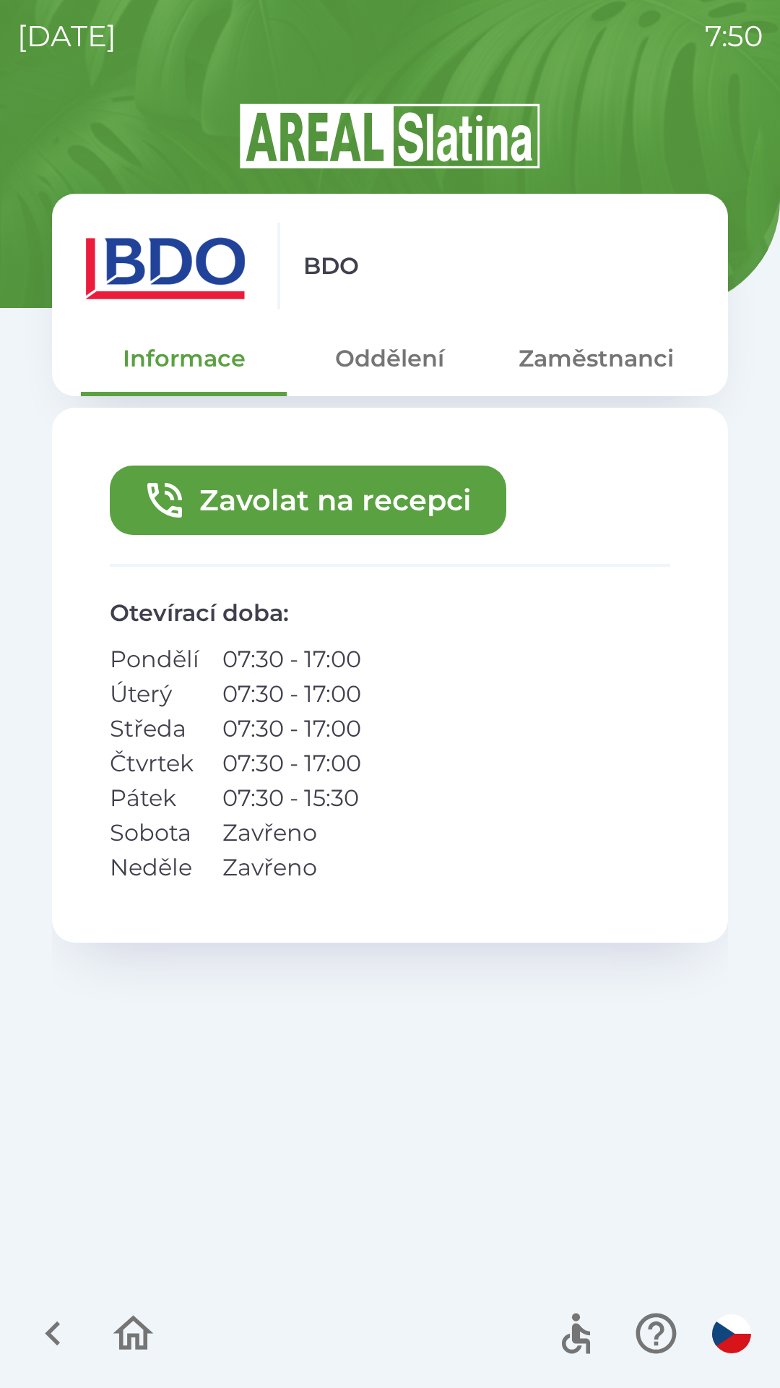
click at [249, 495] on button "Zavolat na recepci" at bounding box center [308, 499] width 397 height 69
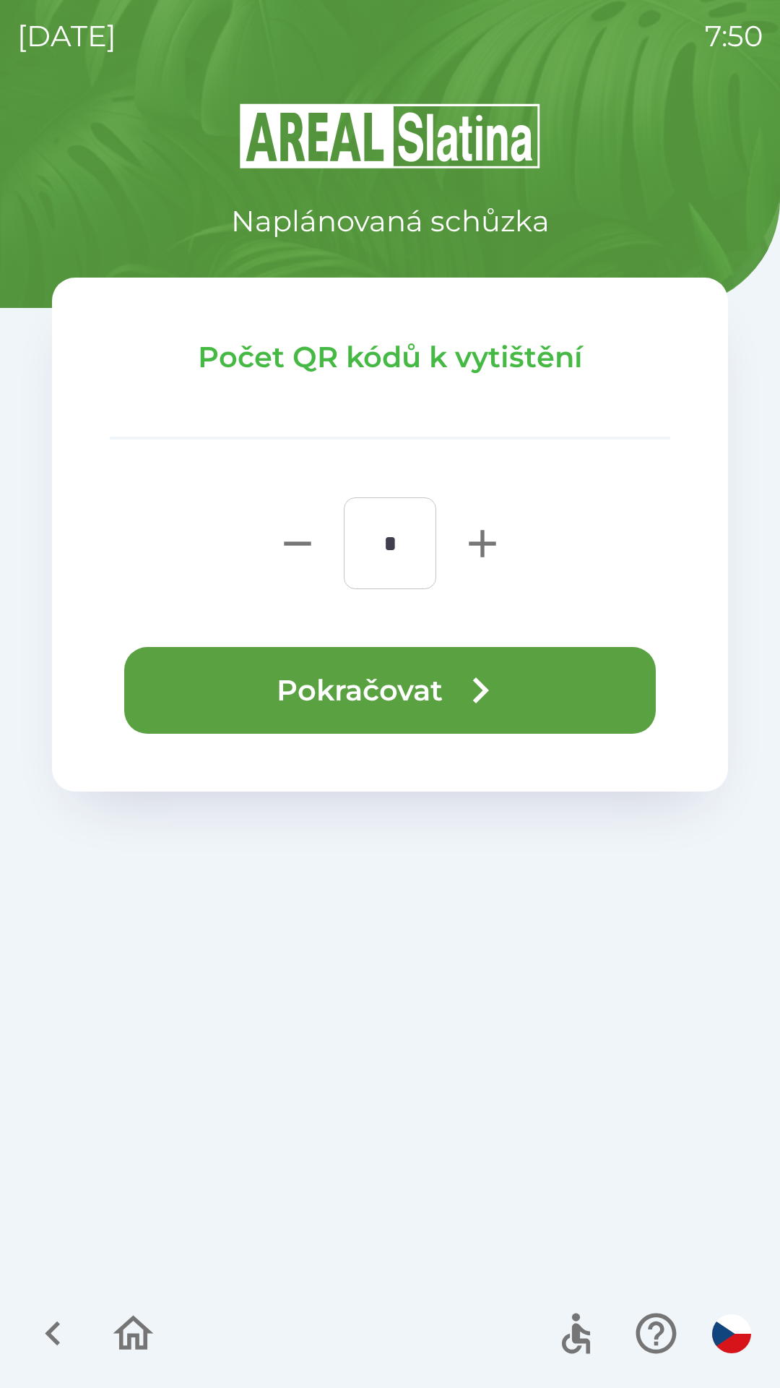
click at [573, 689] on button "Pokračovat" at bounding box center [390, 690] width 532 height 87
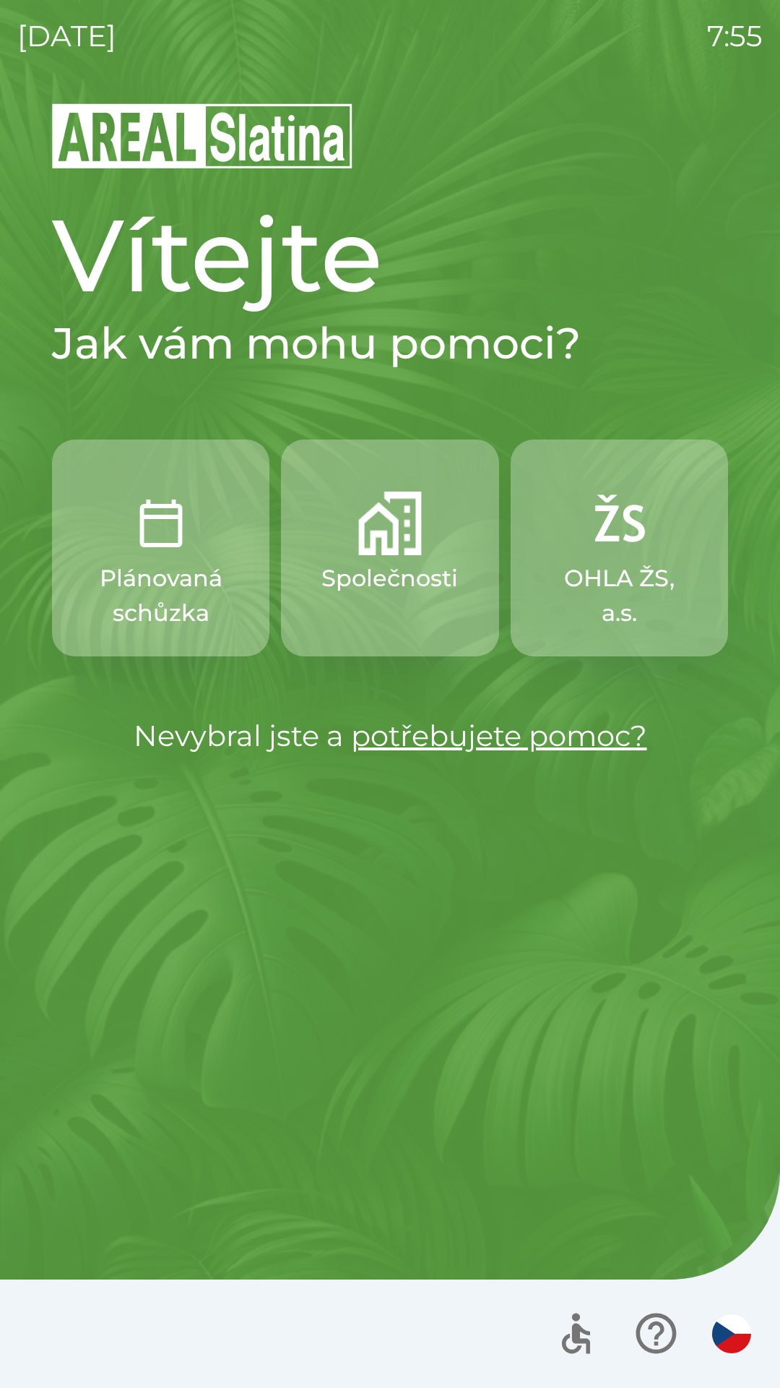
click at [382, 520] on img "button" at bounding box center [390, 523] width 64 height 64
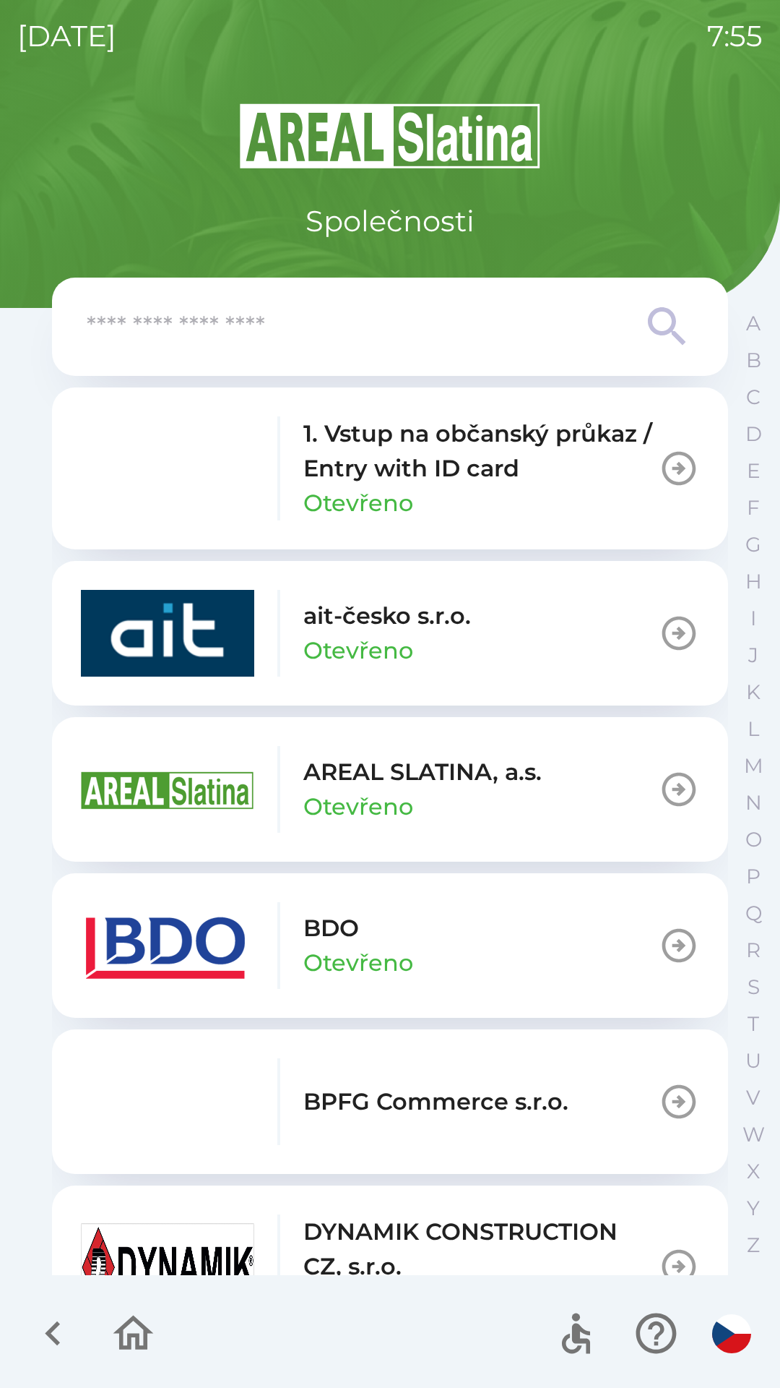
click at [659, 784] on icon "button" at bounding box center [679, 789] width 40 height 40
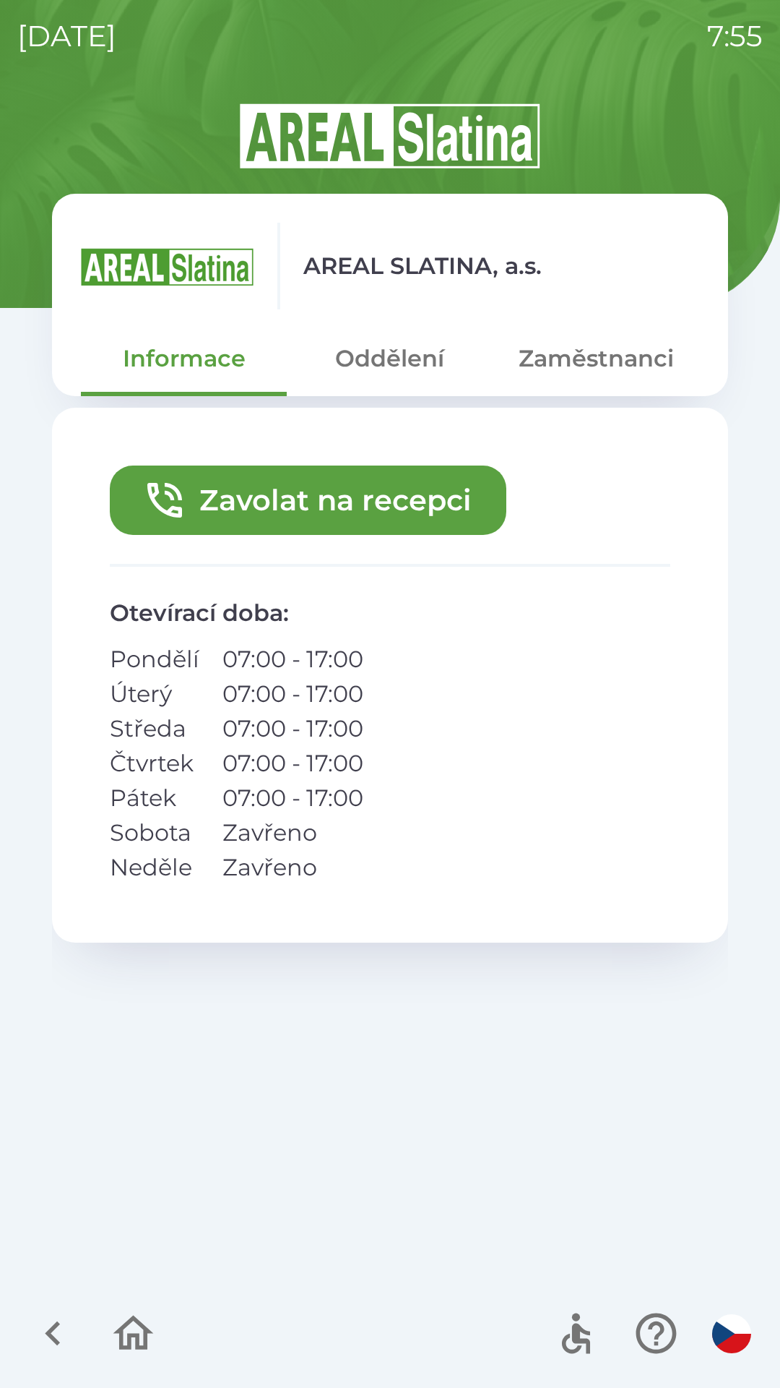
click at [310, 496] on button "Zavolat na recepci" at bounding box center [308, 499] width 397 height 69
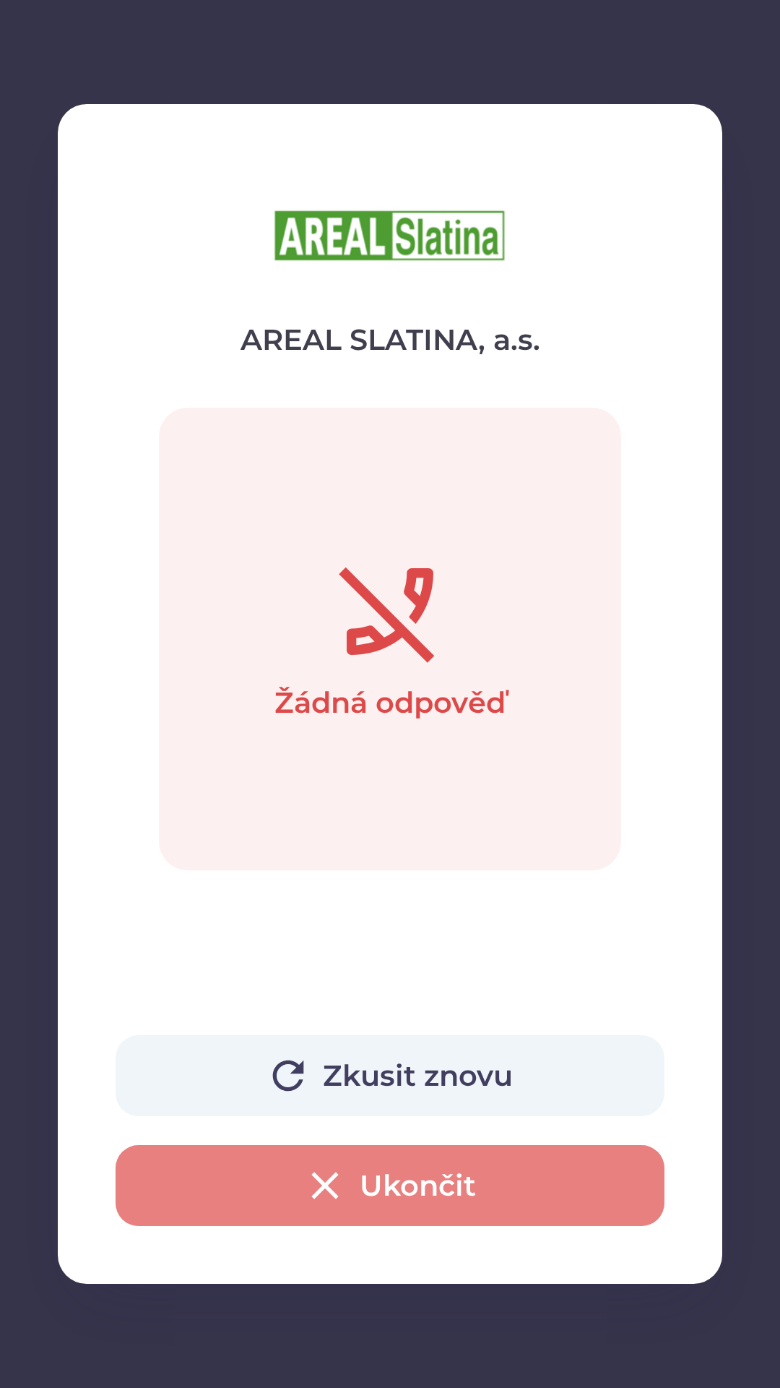
click at [450, 1191] on button "Ukončit" at bounding box center [390, 1185] width 549 height 81
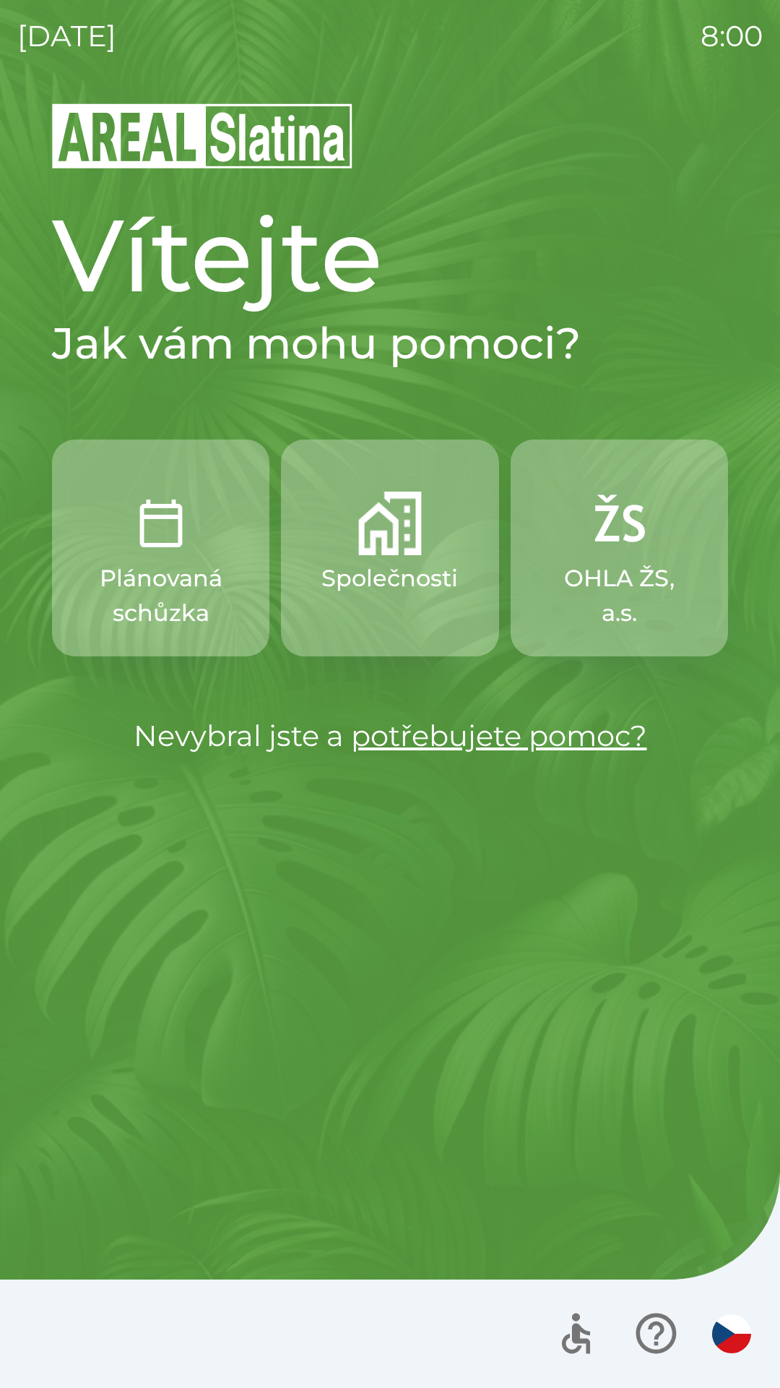
click at [391, 560] on button "Společnosti" at bounding box center [390, 547] width 218 height 217
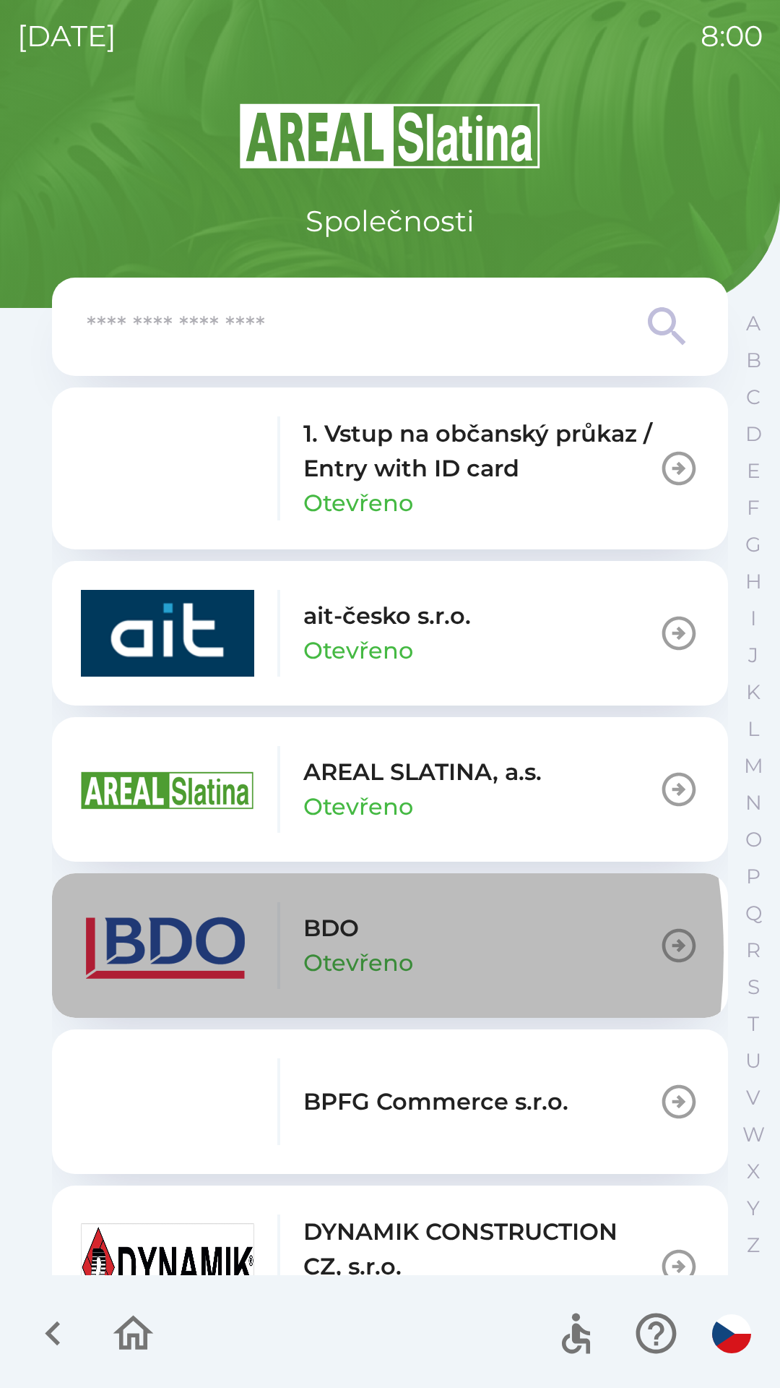
click at [175, 952] on img "button" at bounding box center [167, 945] width 173 height 87
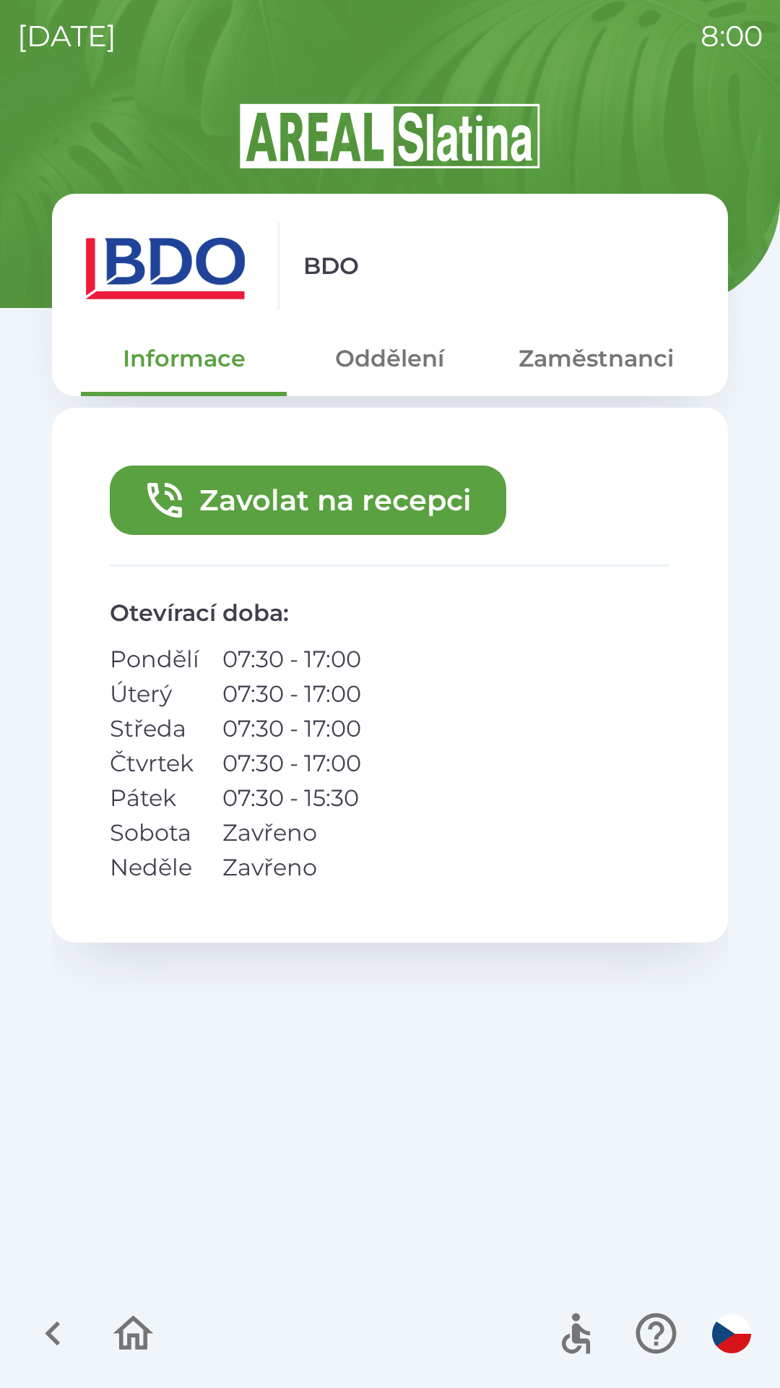
click at [290, 515] on button "Zavolat na recepci" at bounding box center [308, 499] width 397 height 69
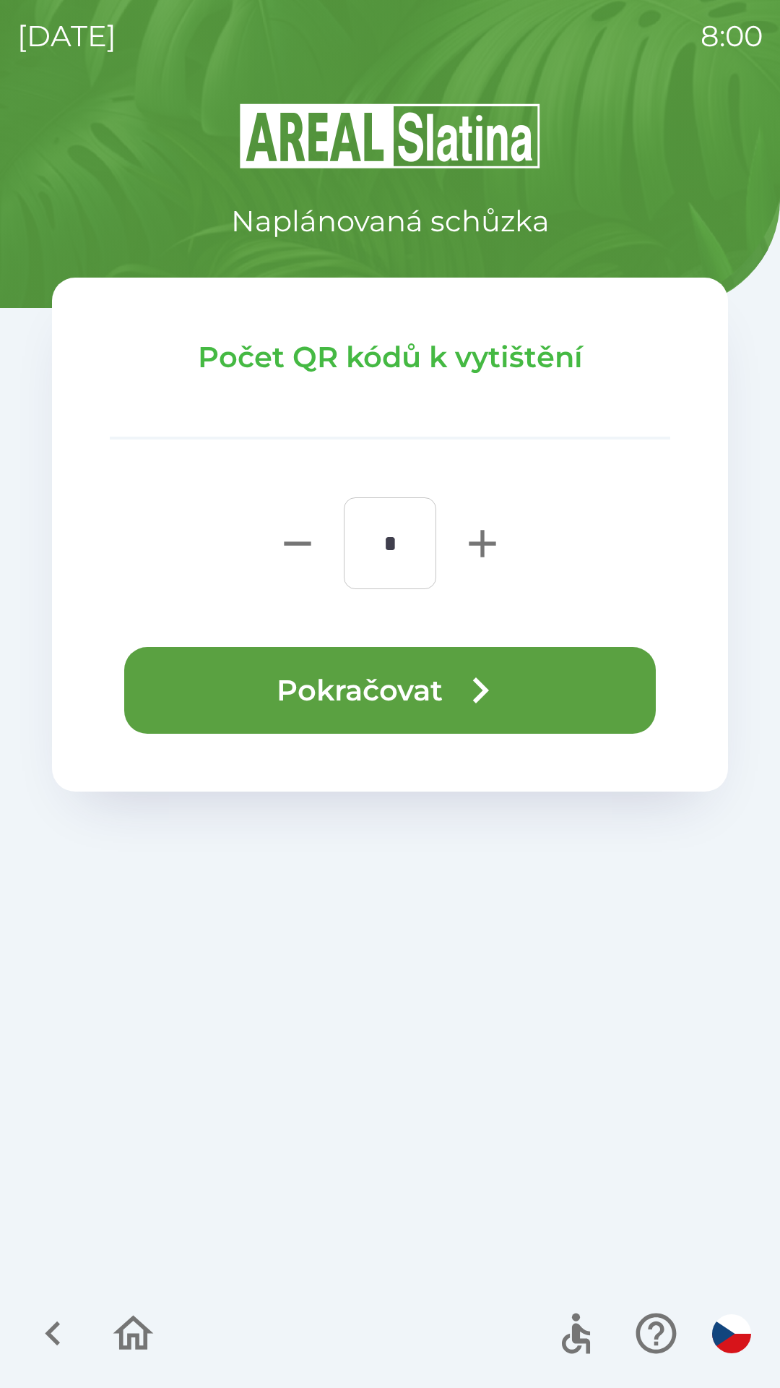
click at [407, 678] on button "Pokračovat" at bounding box center [390, 690] width 532 height 87
